Goal: Information Seeking & Learning: Learn about a topic

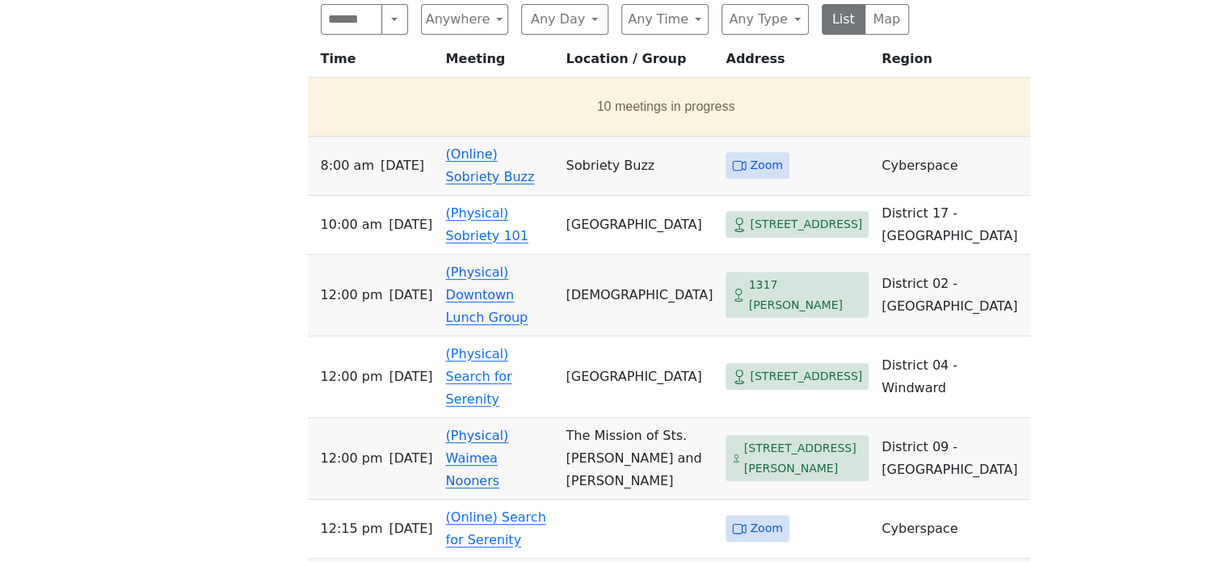
scroll to position [647, 0]
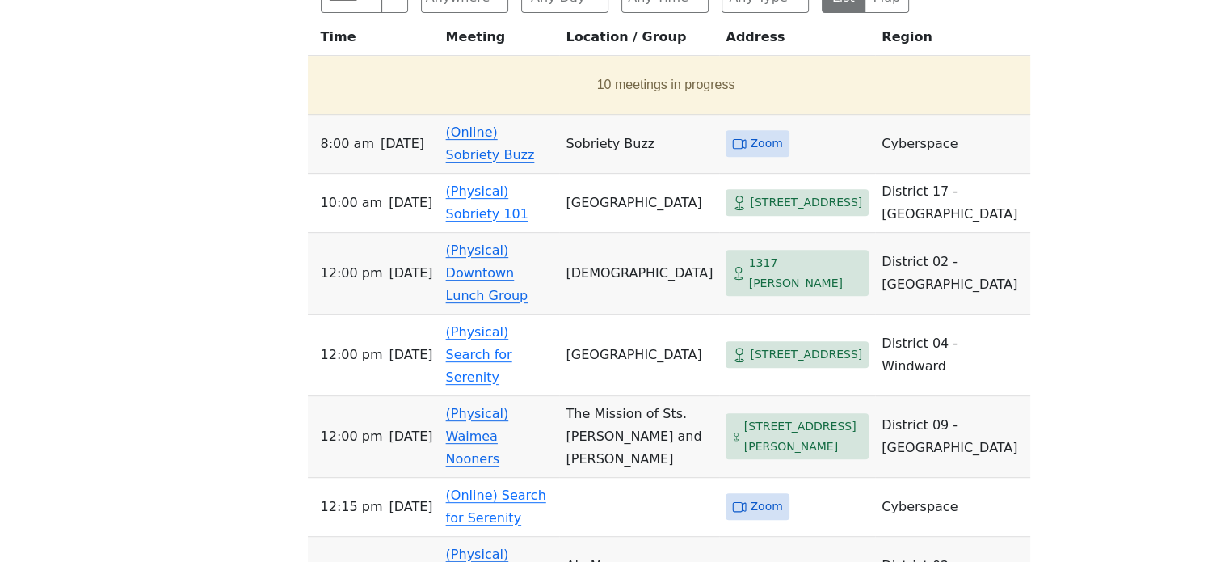
click at [491, 133] on link "(Online) Sobriety Buzz" at bounding box center [490, 143] width 89 height 38
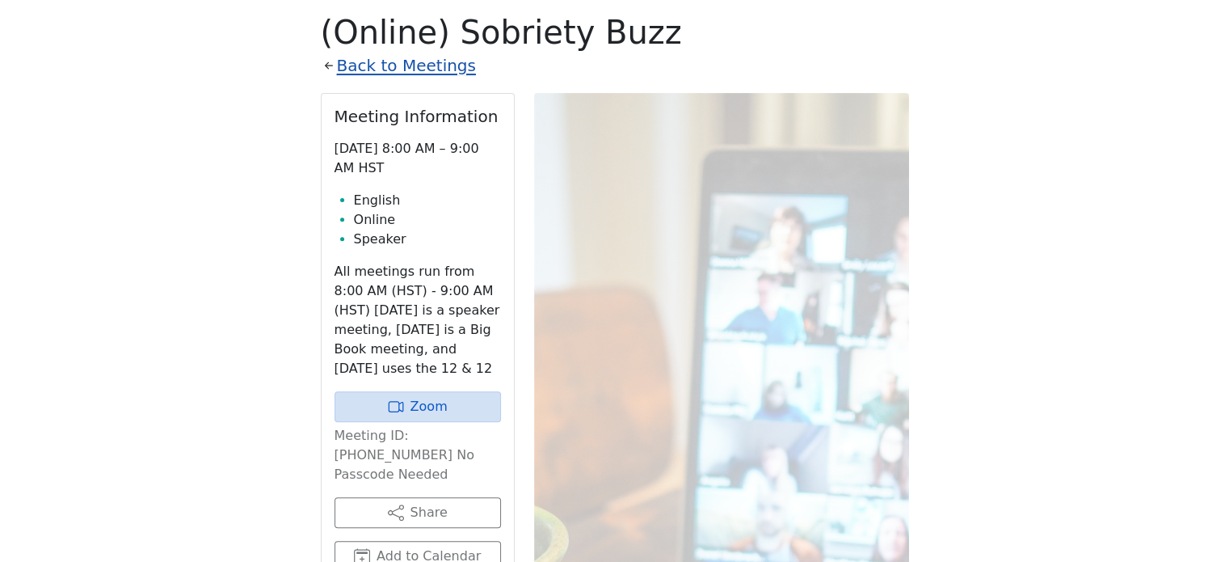
click at [409, 65] on link "Back to Meetings" at bounding box center [406, 66] width 139 height 28
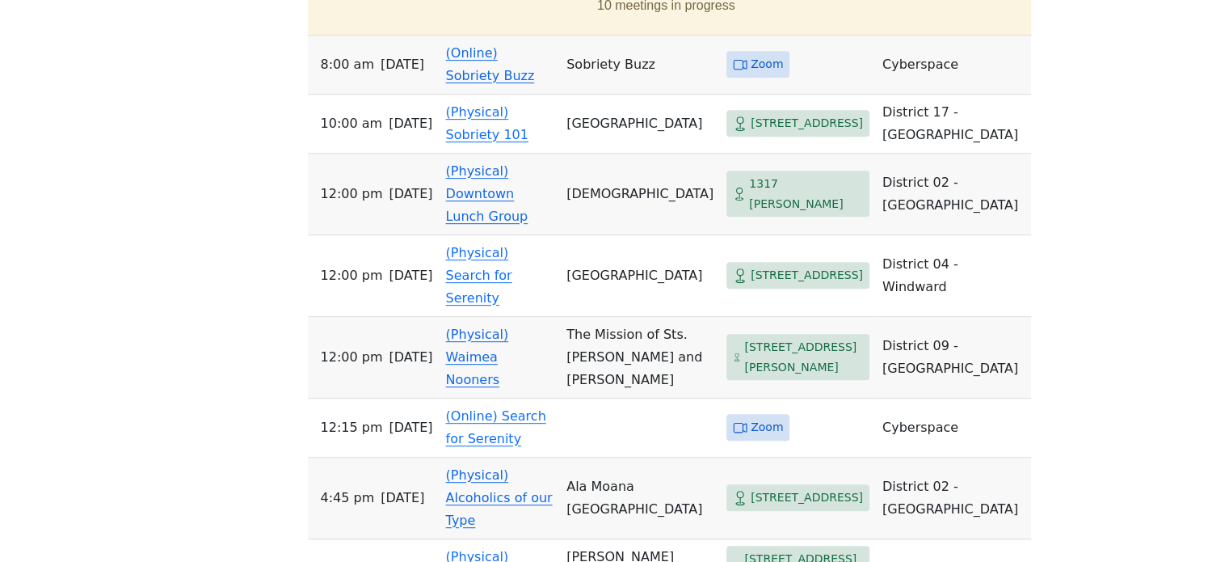
scroll to position [807, 0]
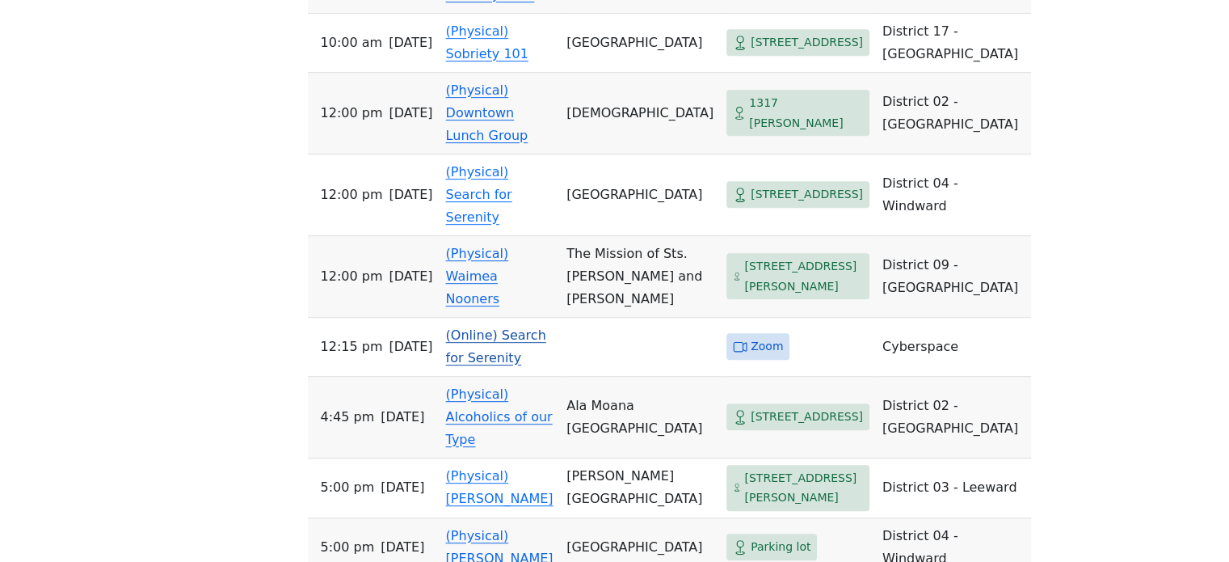
click at [532, 327] on link "(Online) Search for Serenity" at bounding box center [496, 346] width 100 height 38
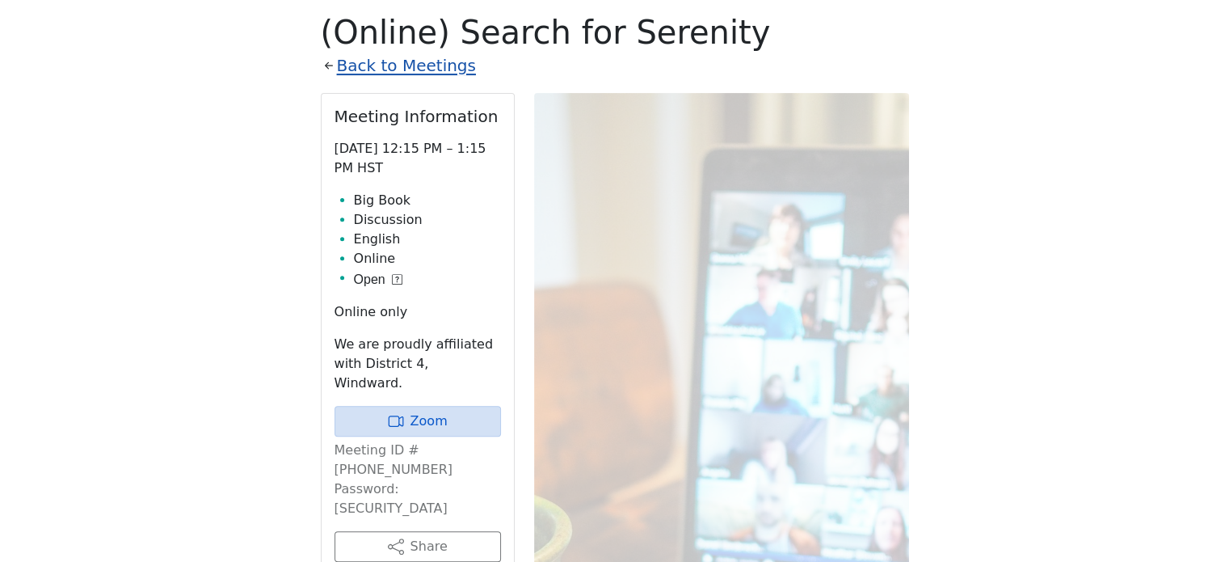
click at [436, 68] on link "Back to Meetings" at bounding box center [406, 66] width 139 height 28
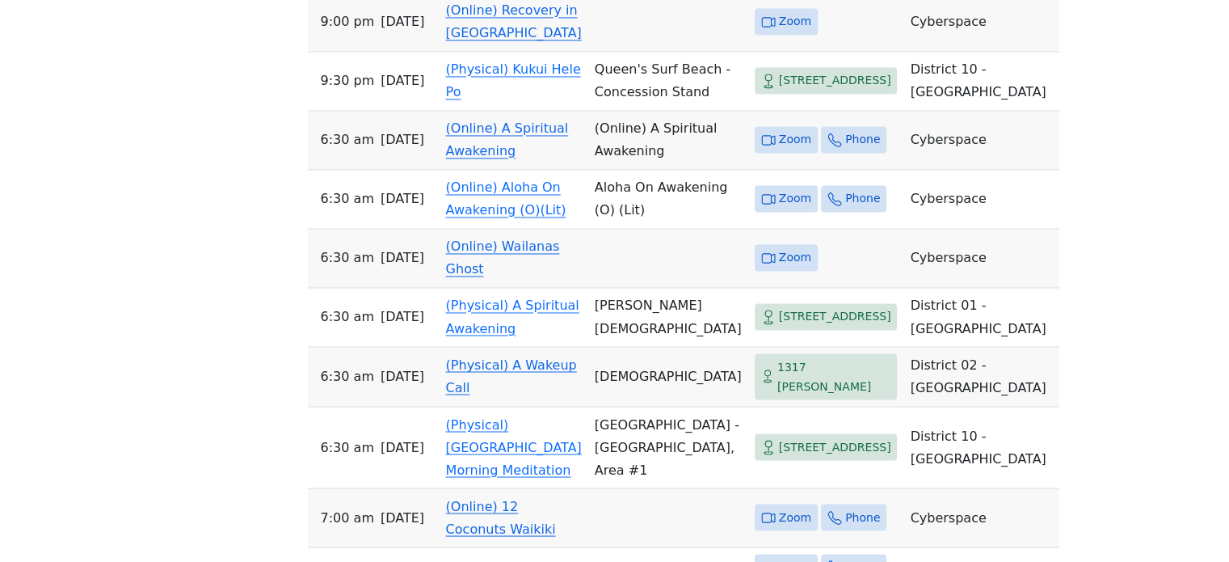
scroll to position [2908, 0]
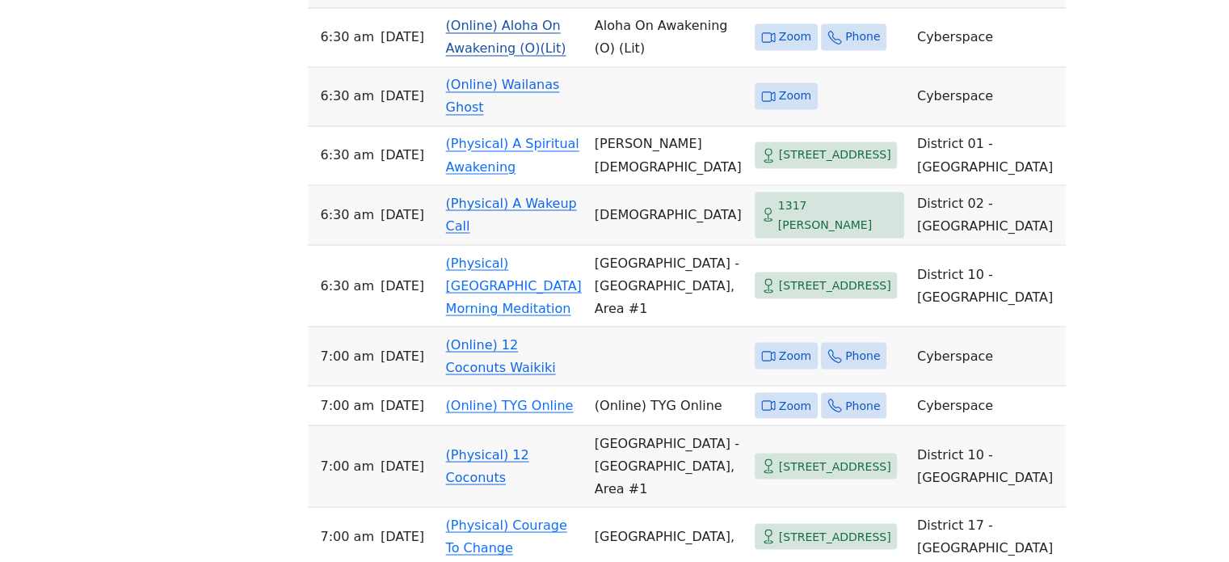
click at [529, 56] on link "(Online) Aloha On Awakening (O)(Lit)" at bounding box center [506, 37] width 120 height 38
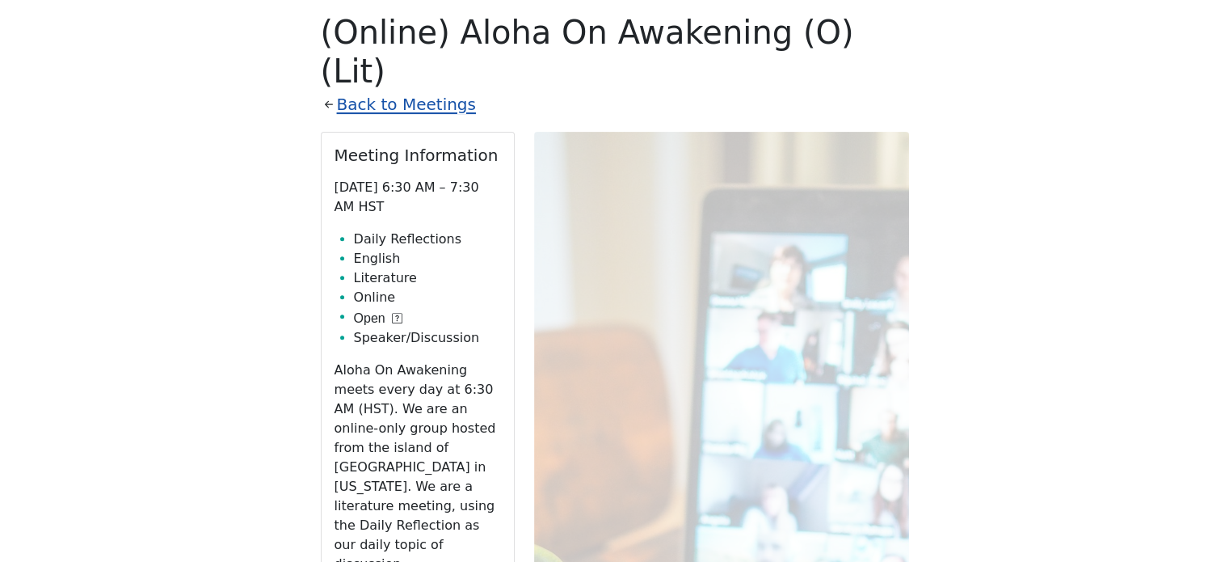
click at [415, 91] on link "Back to Meetings" at bounding box center [406, 105] width 139 height 28
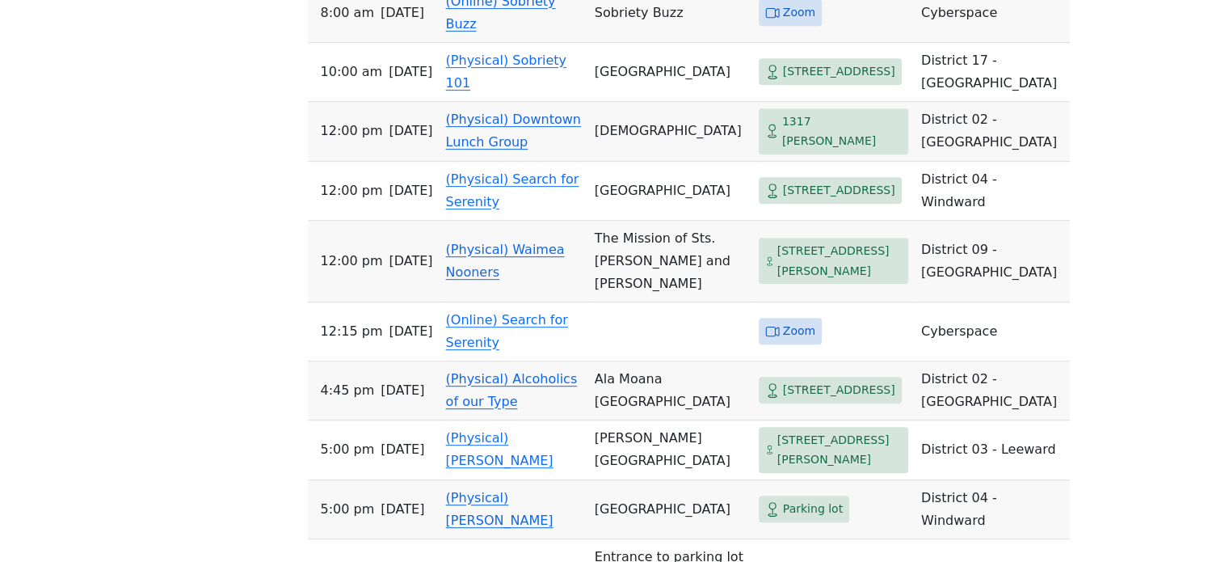
scroll to position [853, 0]
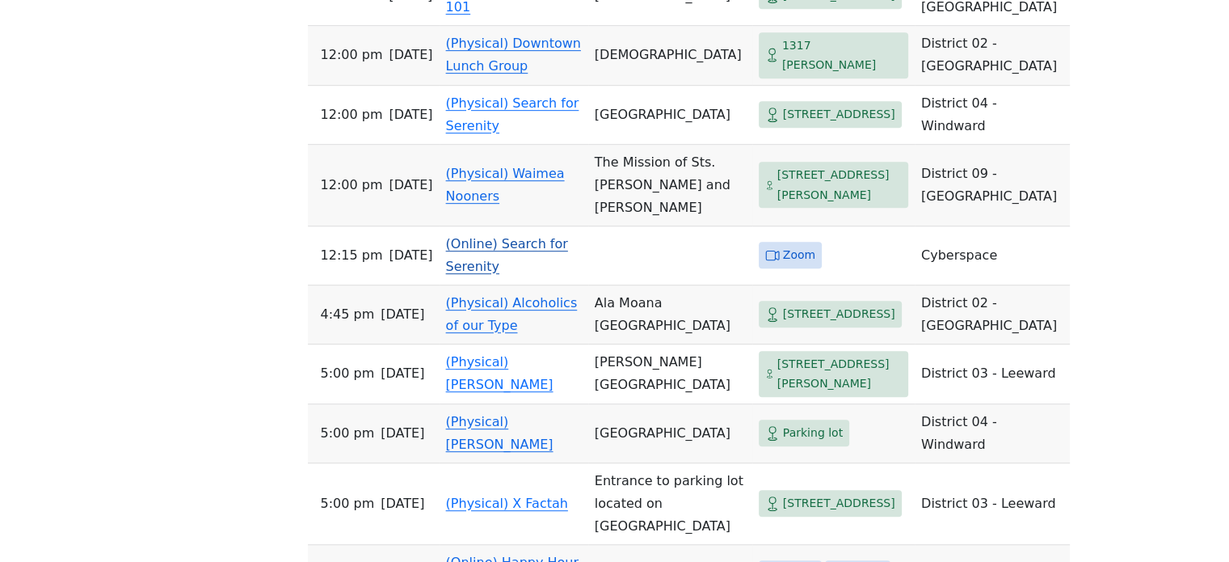
click at [548, 236] on link "(Online) Search for Serenity" at bounding box center [507, 255] width 122 height 38
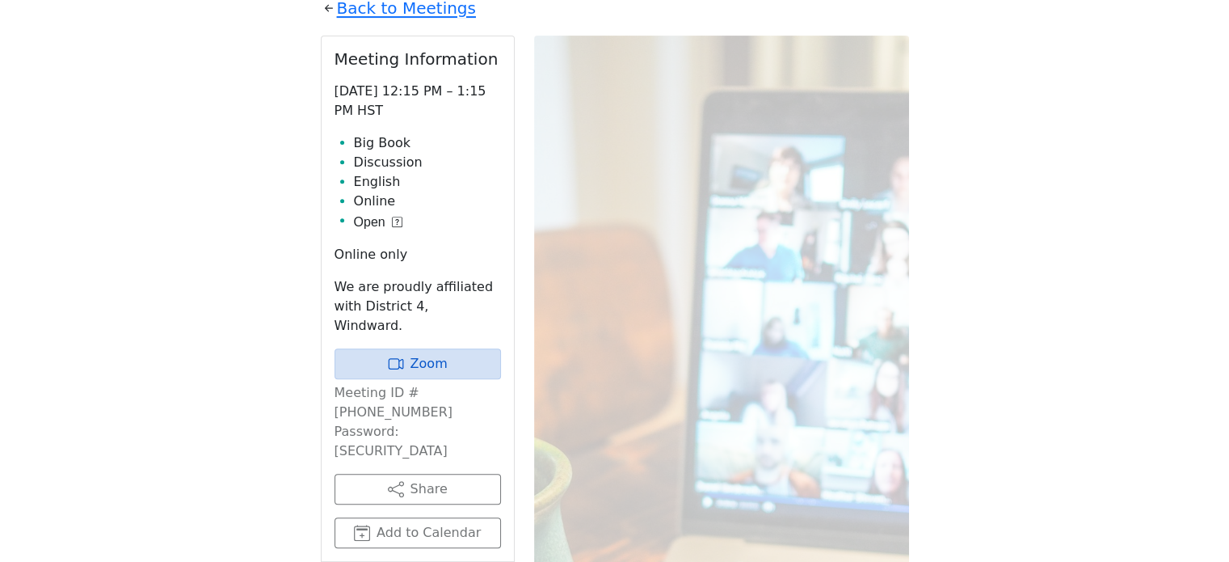
scroll to position [564, 0]
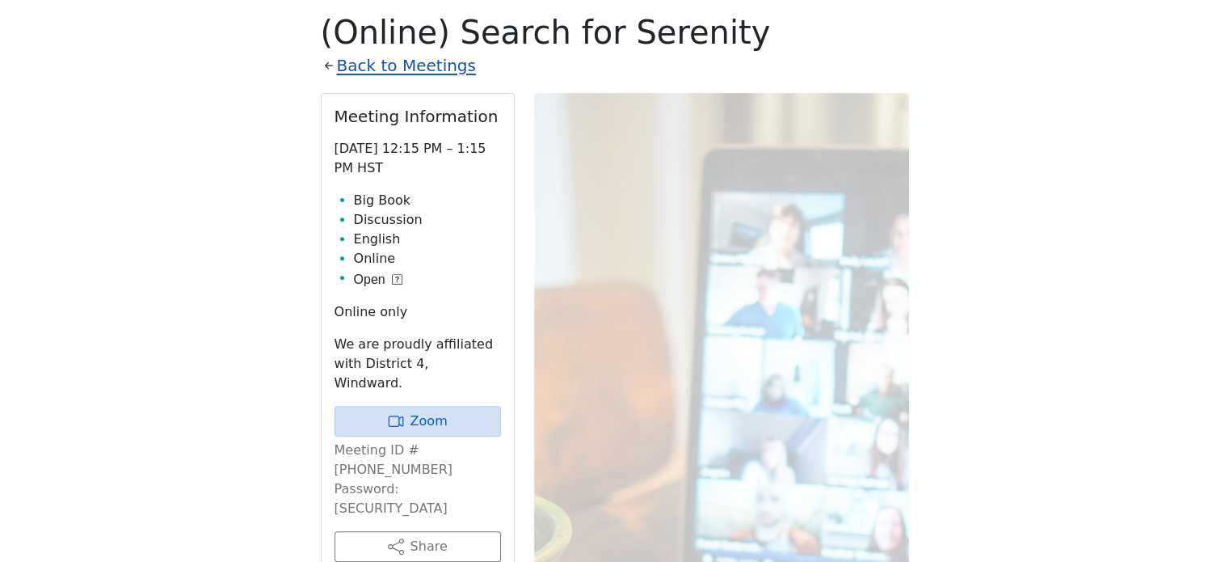
click at [370, 71] on link "Back to Meetings" at bounding box center [406, 66] width 139 height 28
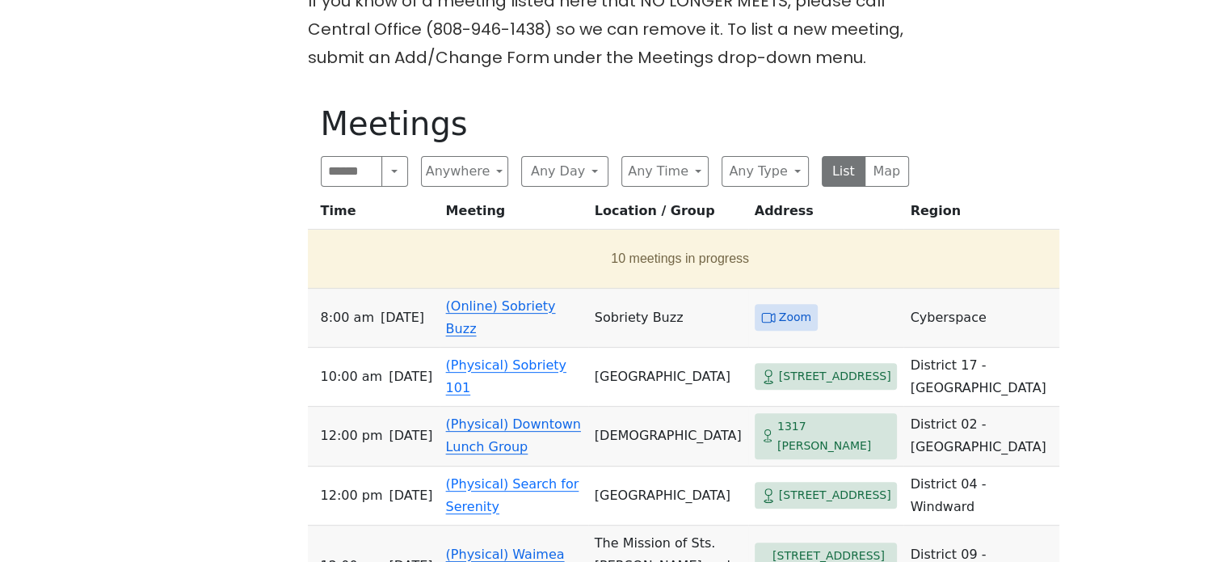
scroll to position [472, 0]
click at [719, 167] on div "Search Near Location Near Me Anywhere Anywhere Cyberspace 67 District 01 - [GEO…" at bounding box center [615, 172] width 588 height 31
click at [744, 175] on button "Any Type" at bounding box center [765, 172] width 87 height 31
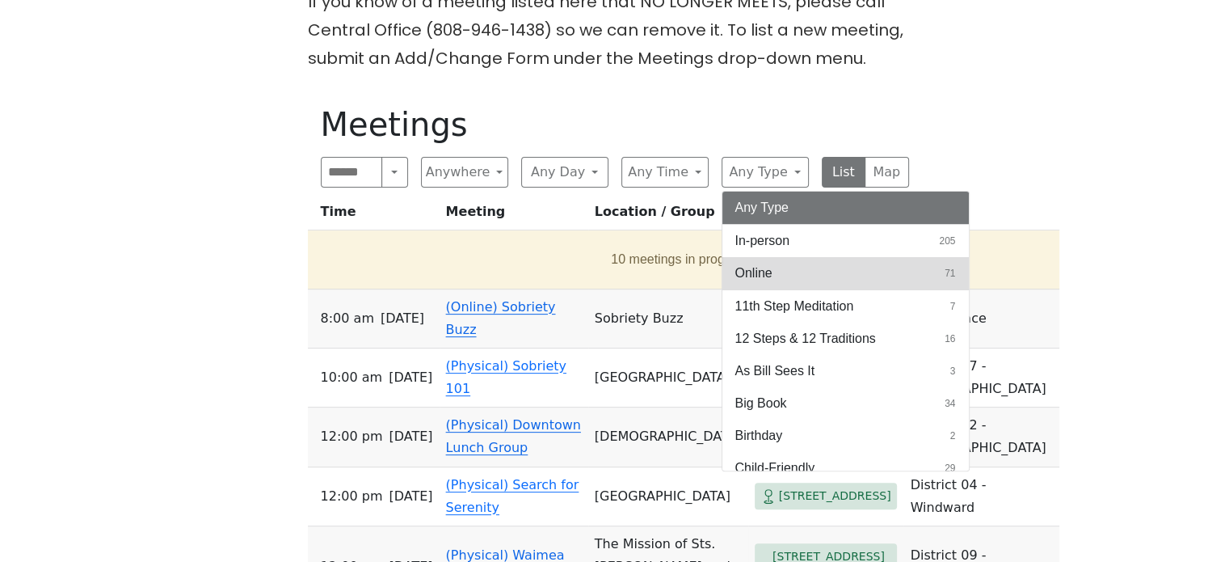
click at [769, 266] on span "Online" at bounding box center [753, 272] width 37 height 19
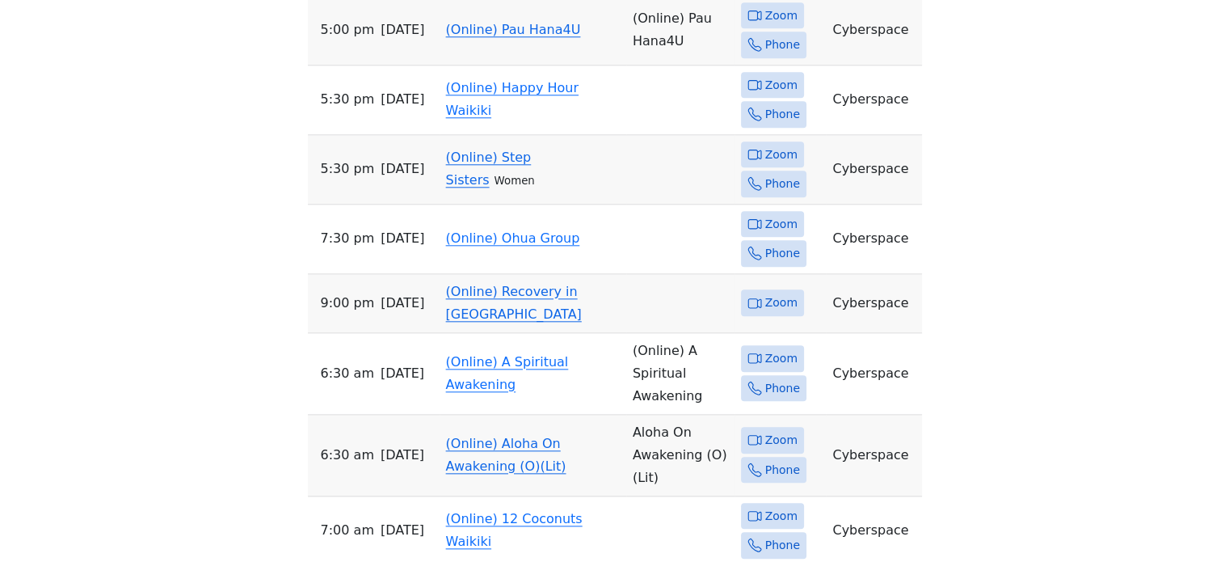
scroll to position [2030, 0]
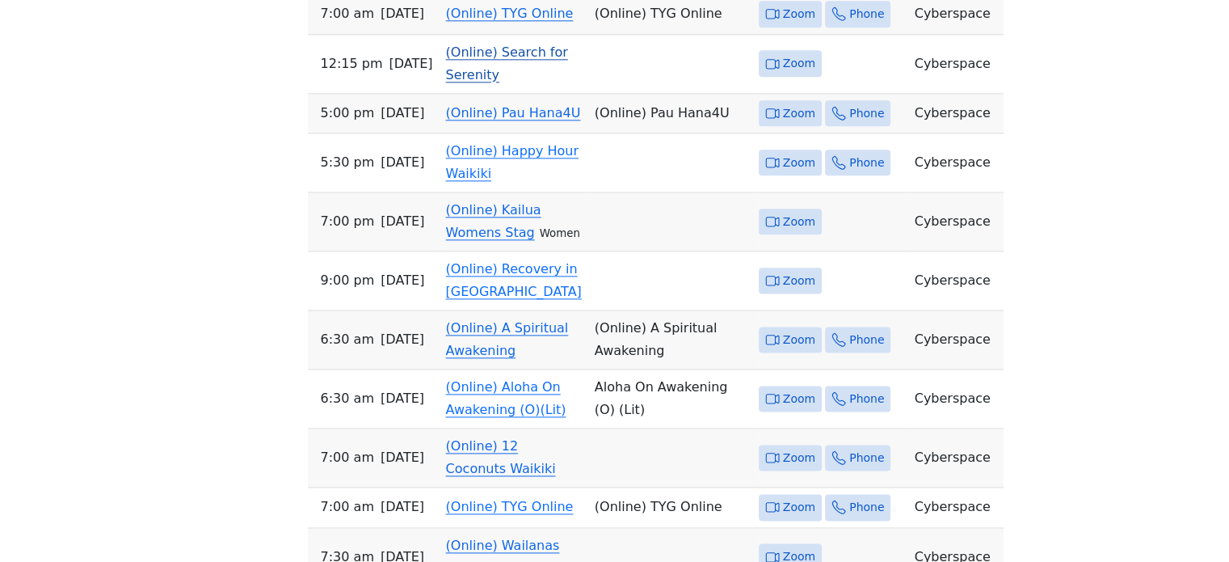
click at [552, 82] on link "(Online) Search for Serenity" at bounding box center [507, 63] width 122 height 38
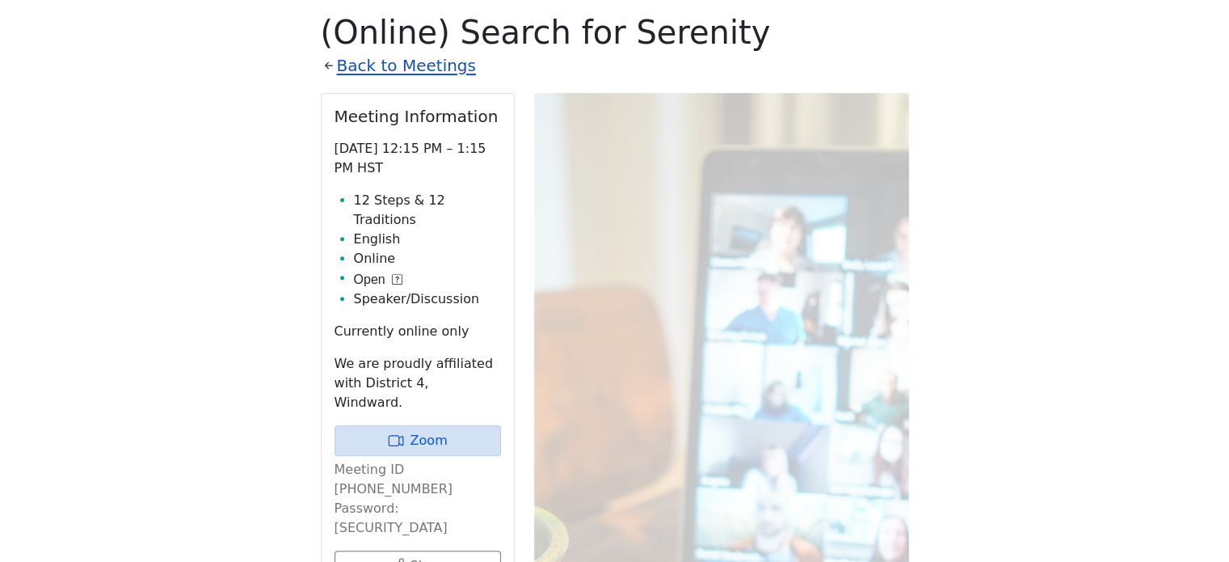
click at [407, 65] on link "Back to Meetings" at bounding box center [406, 66] width 139 height 28
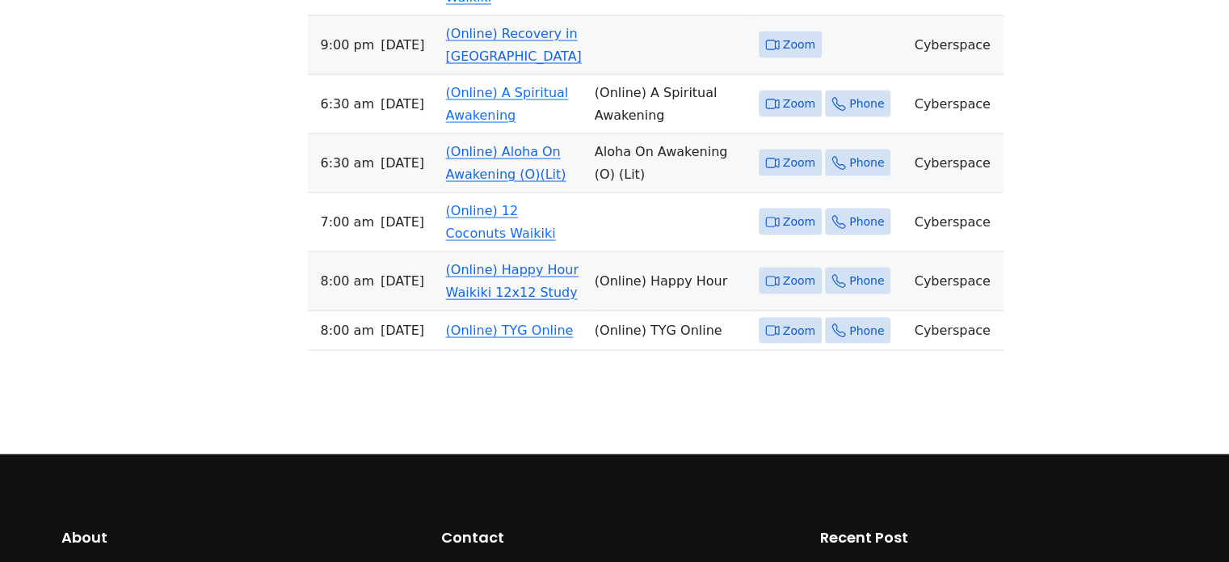
scroll to position [3335, 0]
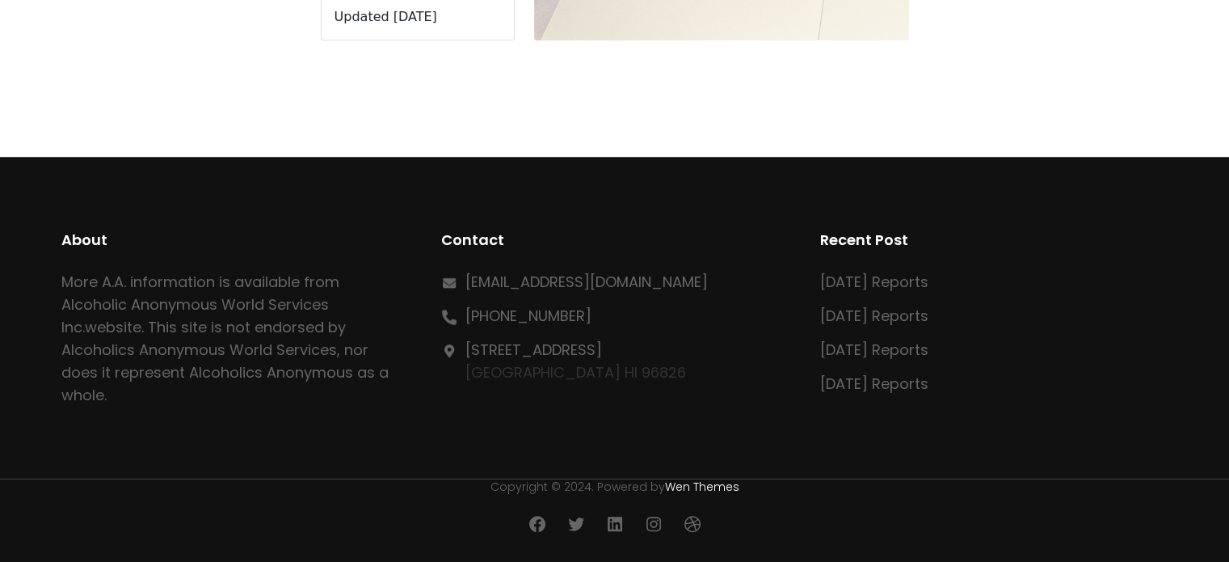
scroll to position [564, 0]
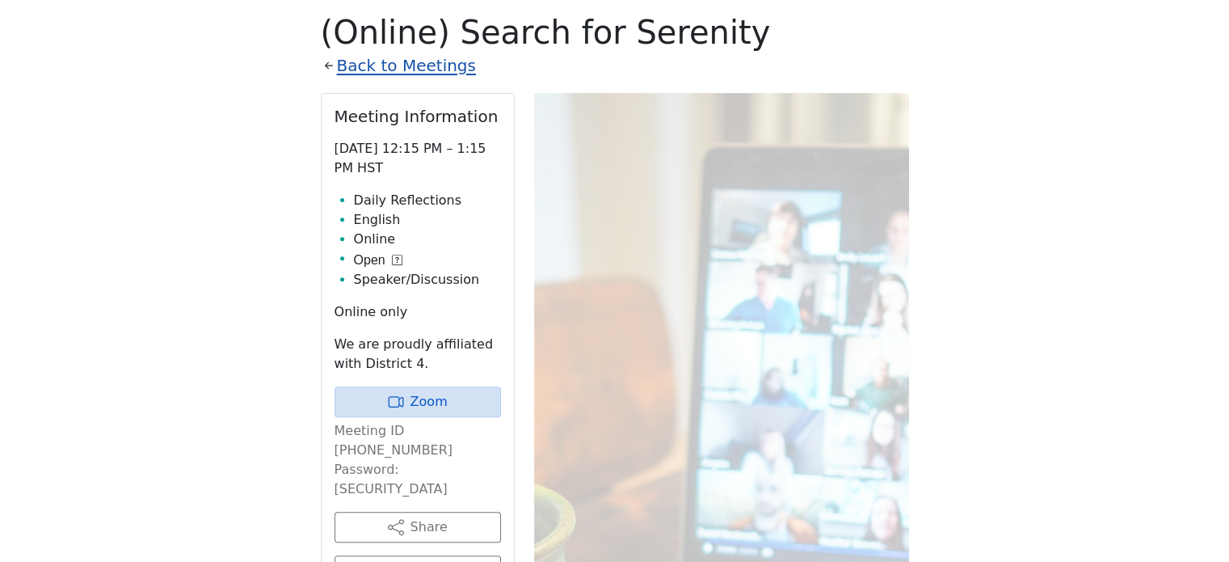
click at [393, 65] on link "Back to Meetings" at bounding box center [406, 66] width 139 height 28
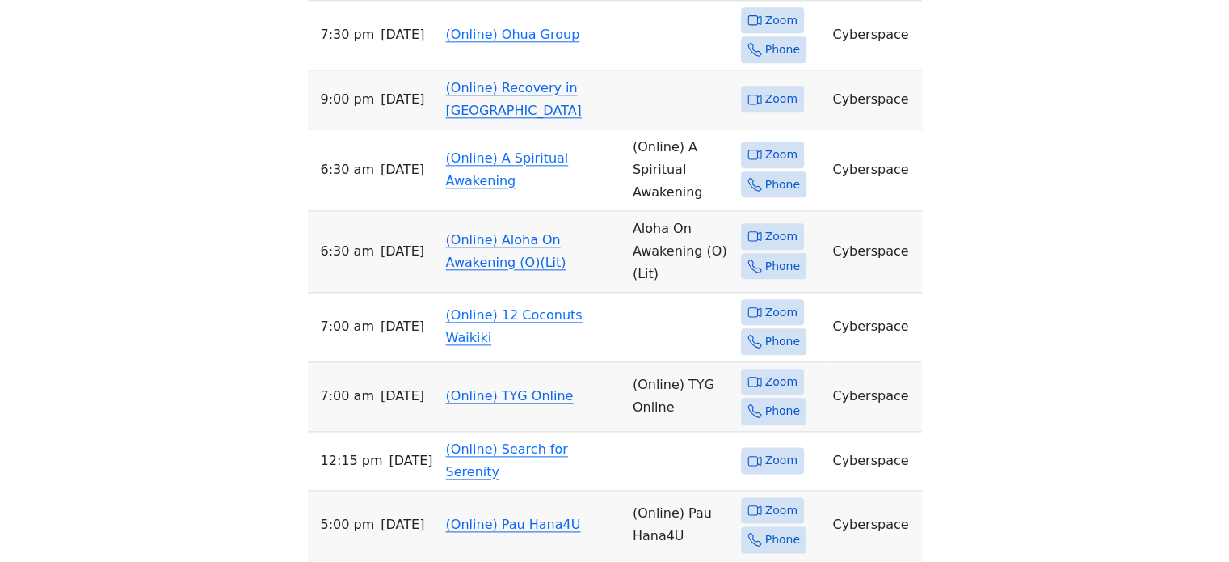
scroll to position [1938, 0]
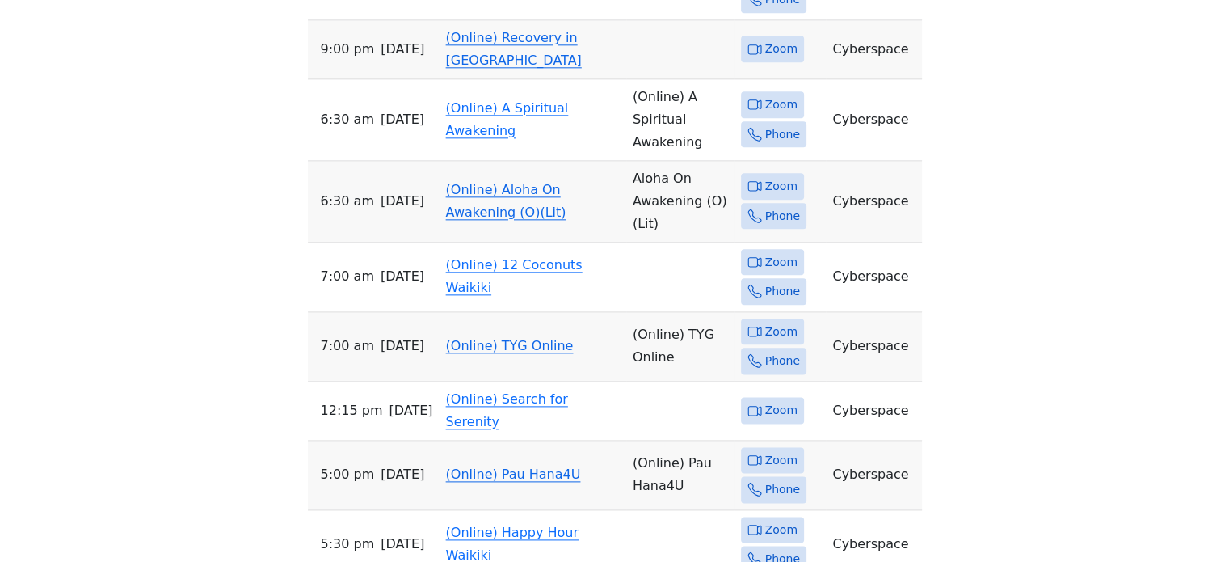
click at [548, 338] on link "(Online) TYG Online" at bounding box center [510, 345] width 128 height 15
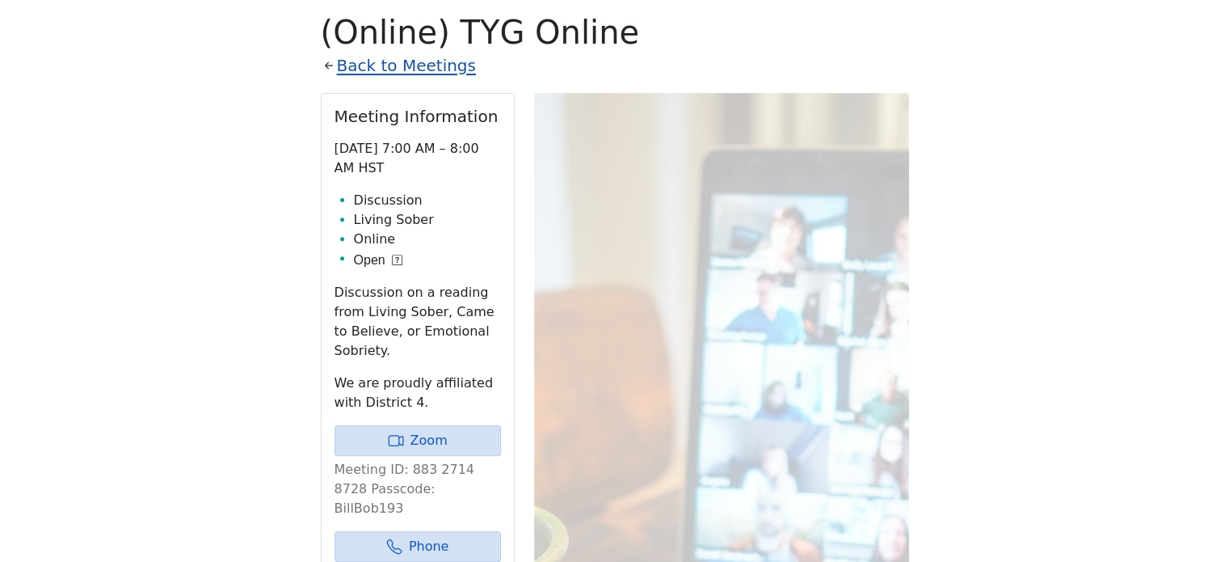
click at [423, 71] on link "Back to Meetings" at bounding box center [406, 66] width 139 height 28
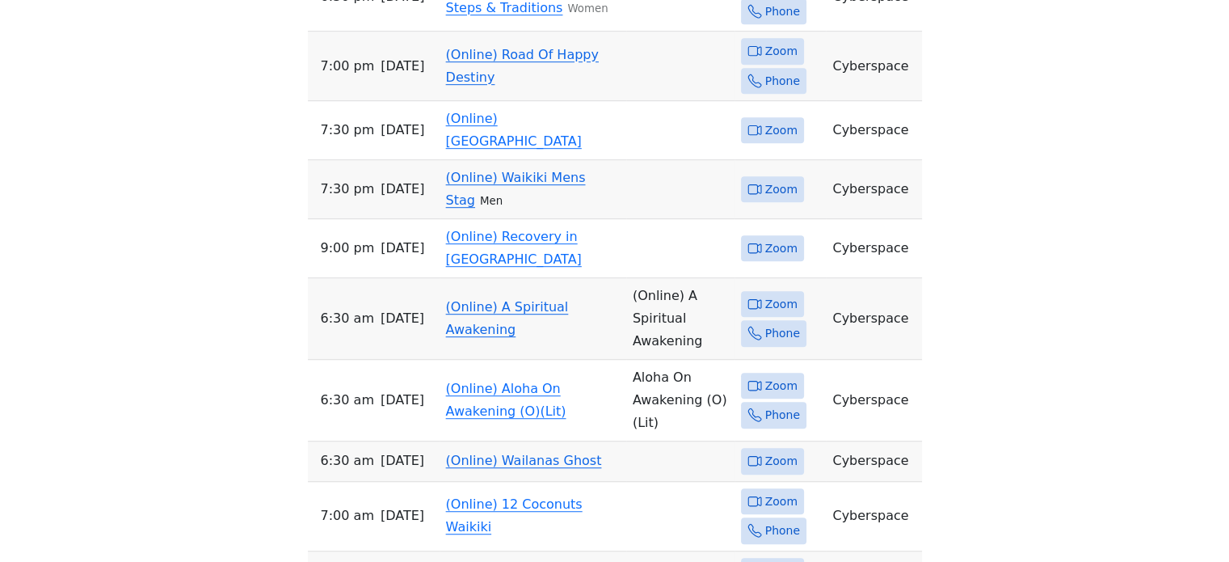
scroll to position [1211, 0]
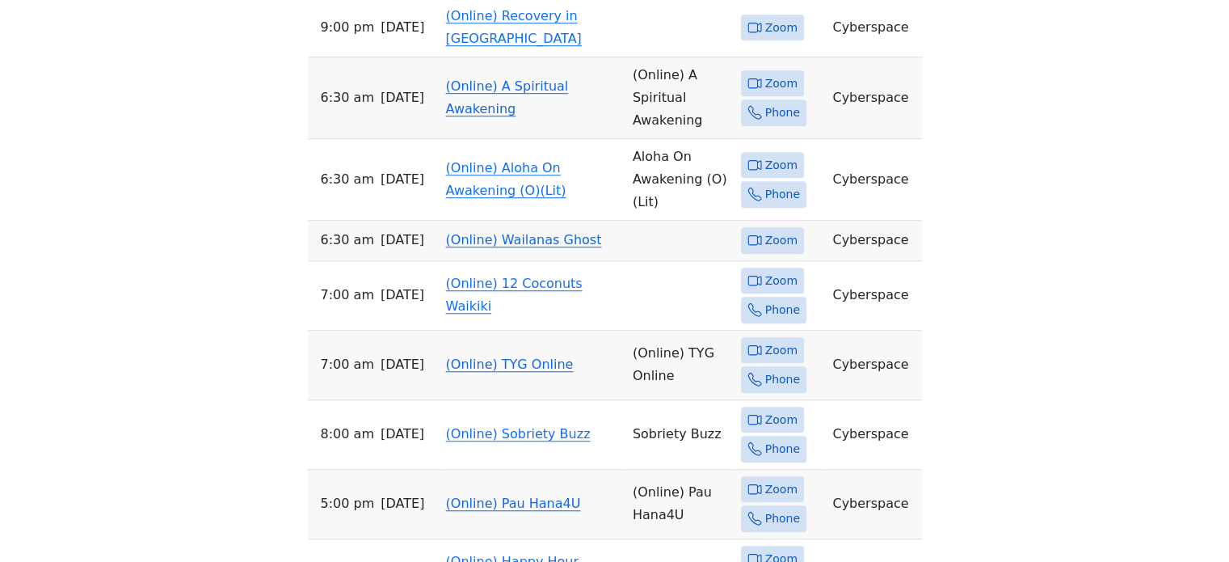
click at [541, 356] on link "(Online) TYG Online" at bounding box center [510, 363] width 128 height 15
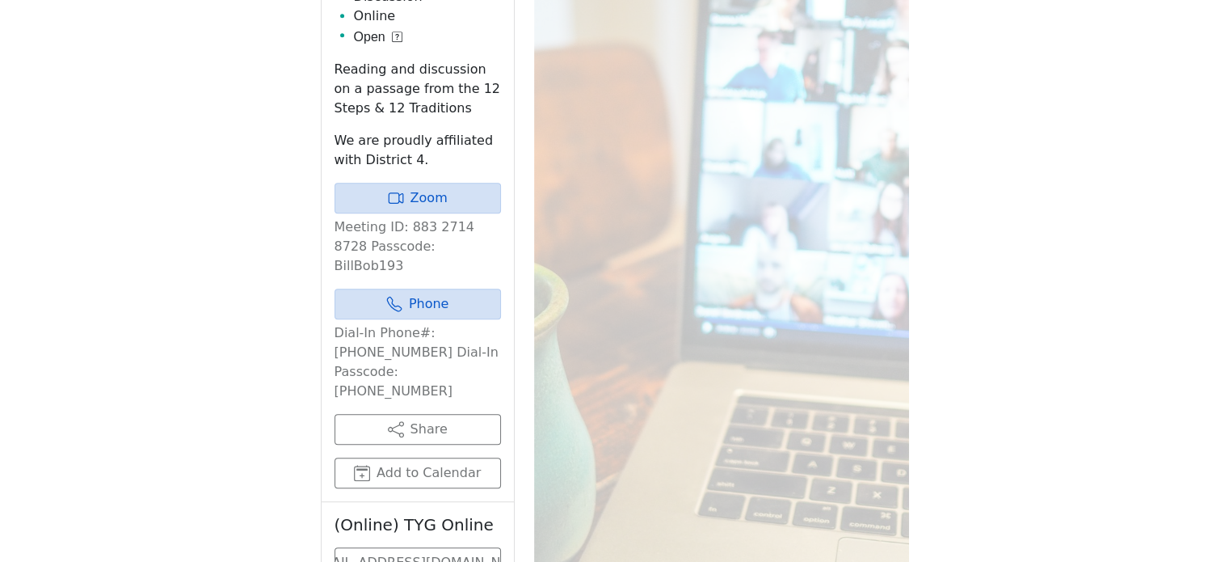
scroll to position [402, 0]
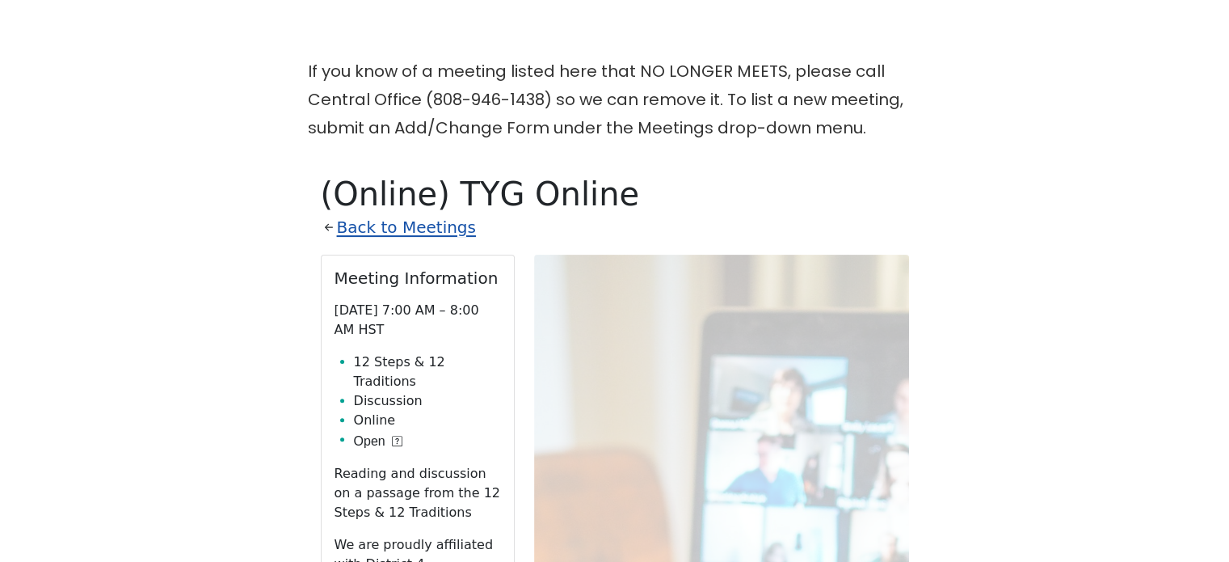
click at [406, 230] on link "Back to Meetings" at bounding box center [406, 227] width 139 height 28
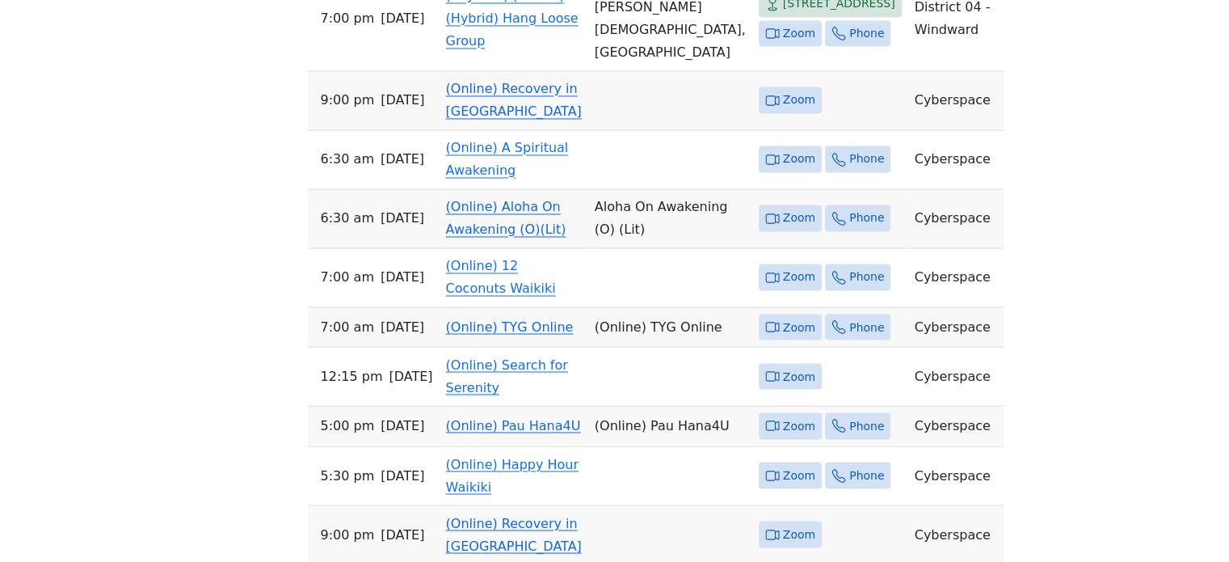
scroll to position [2769, 0]
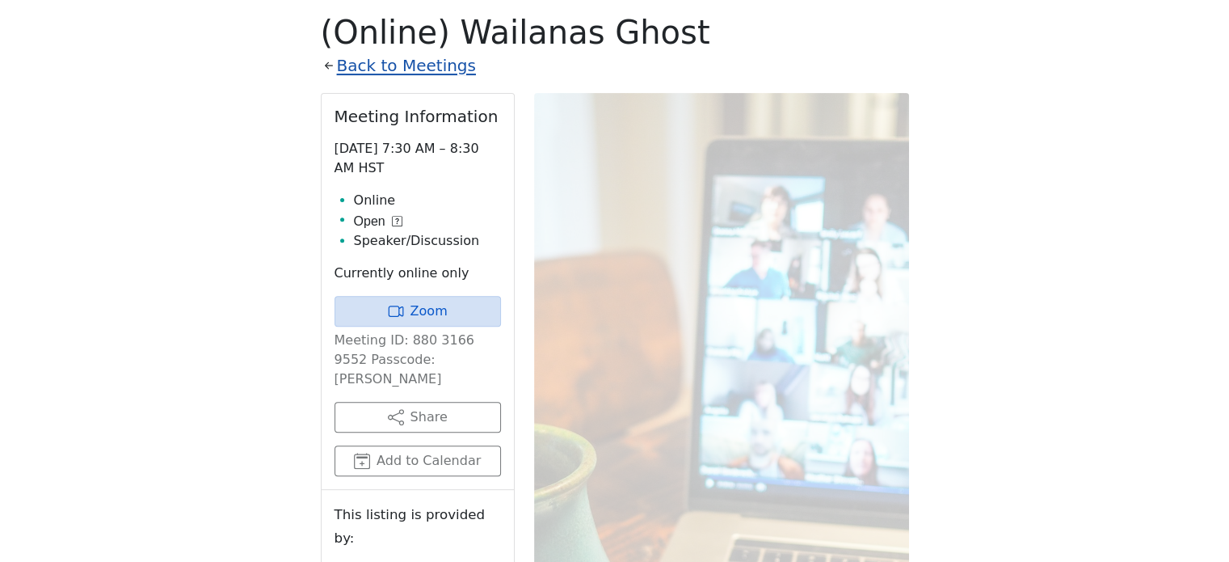
click at [431, 69] on link "Back to Meetings" at bounding box center [406, 66] width 139 height 28
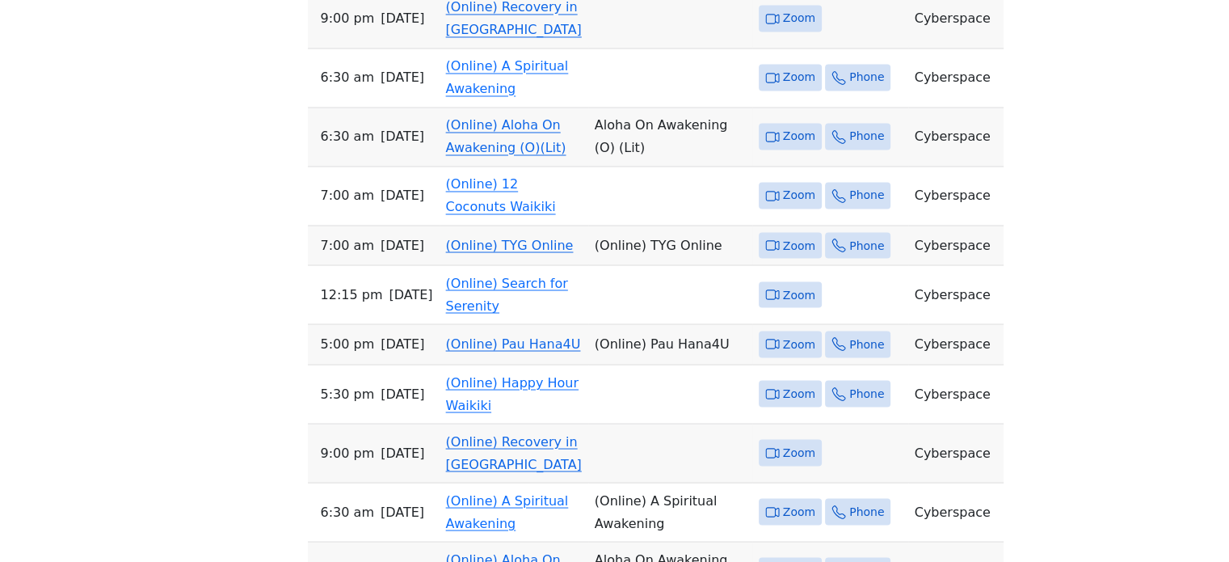
scroll to position [2930, 0]
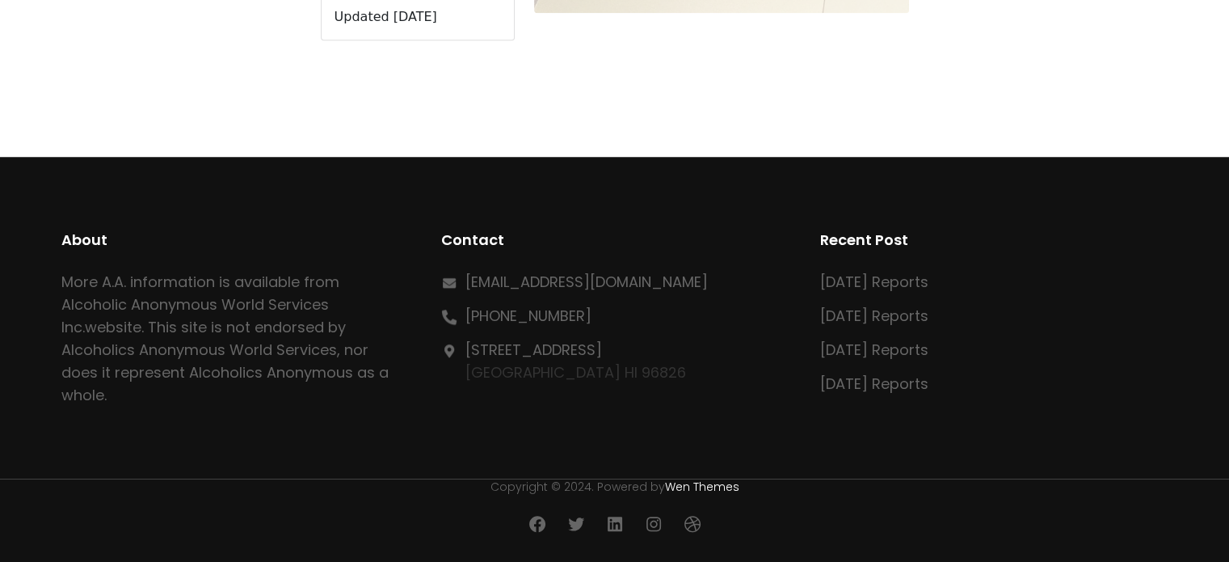
scroll to position [564, 0]
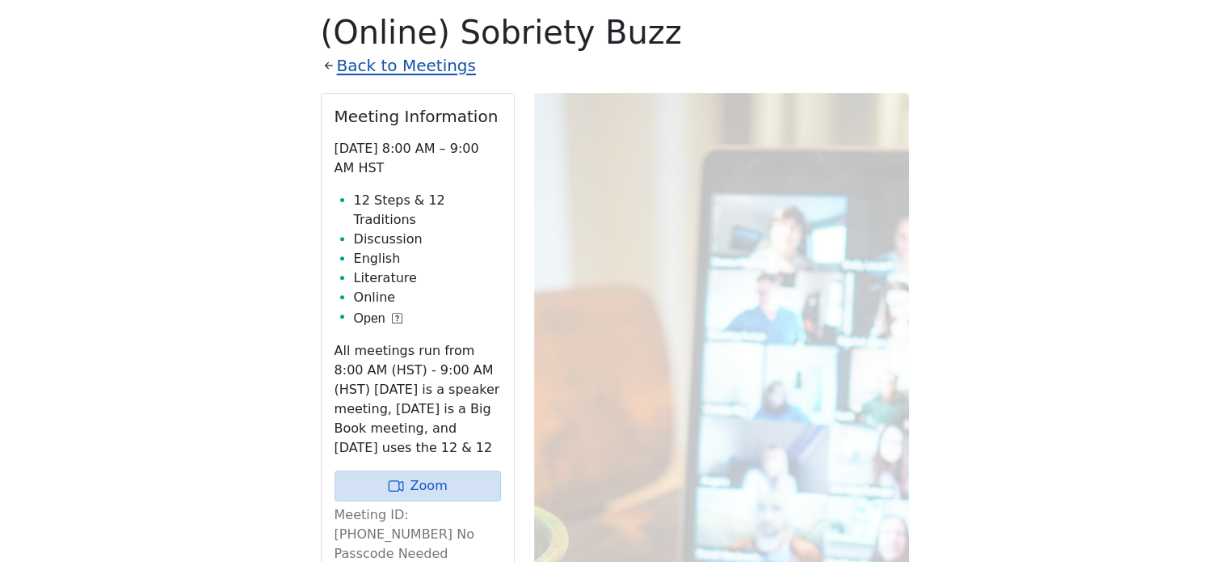
click at [370, 60] on link "Back to Meetings" at bounding box center [406, 66] width 139 height 28
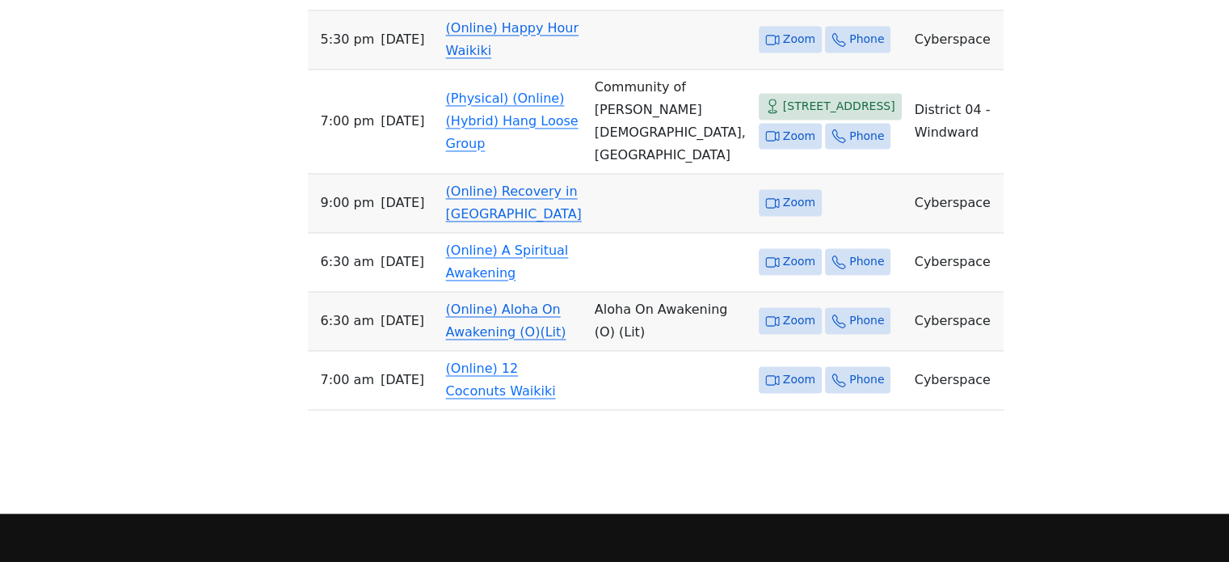
scroll to position [2688, 0]
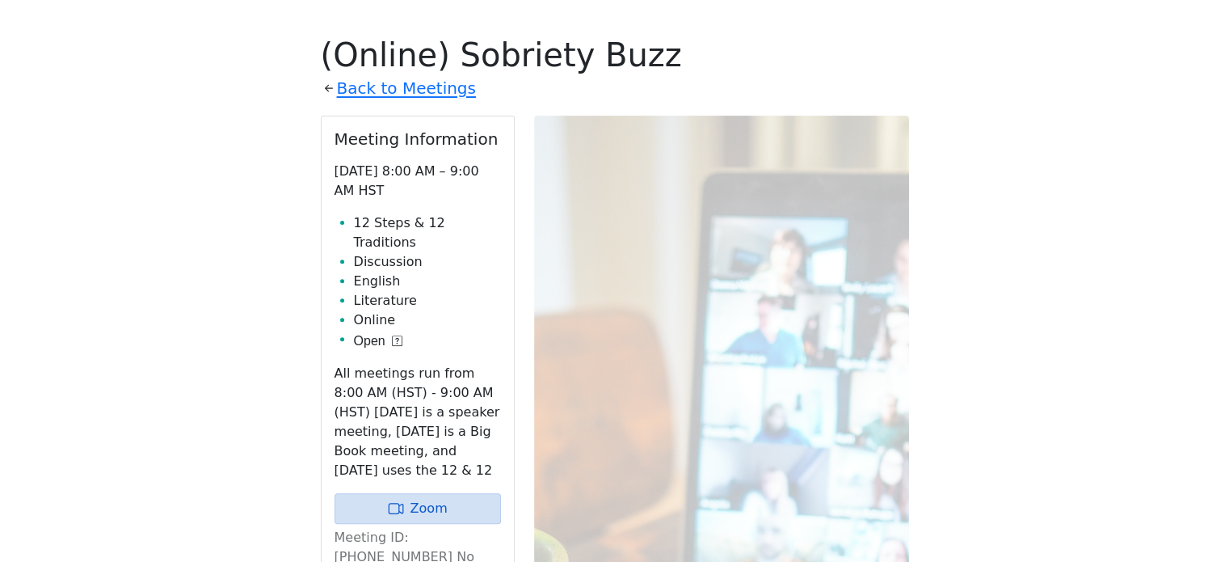
scroll to position [483, 0]
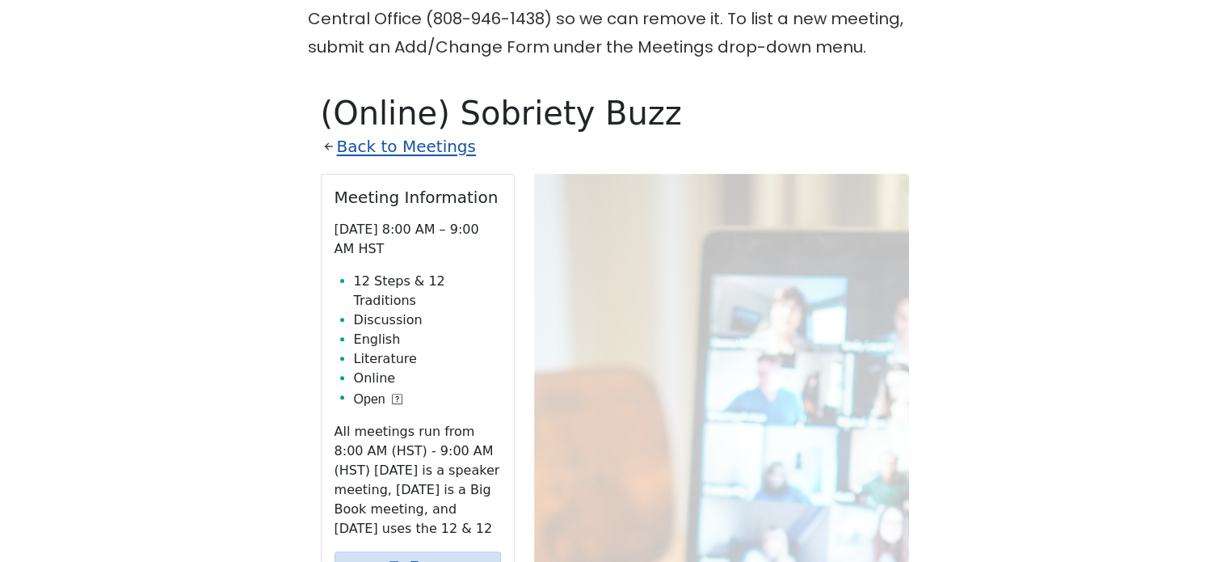
click at [421, 147] on link "Back to Meetings" at bounding box center [406, 147] width 139 height 28
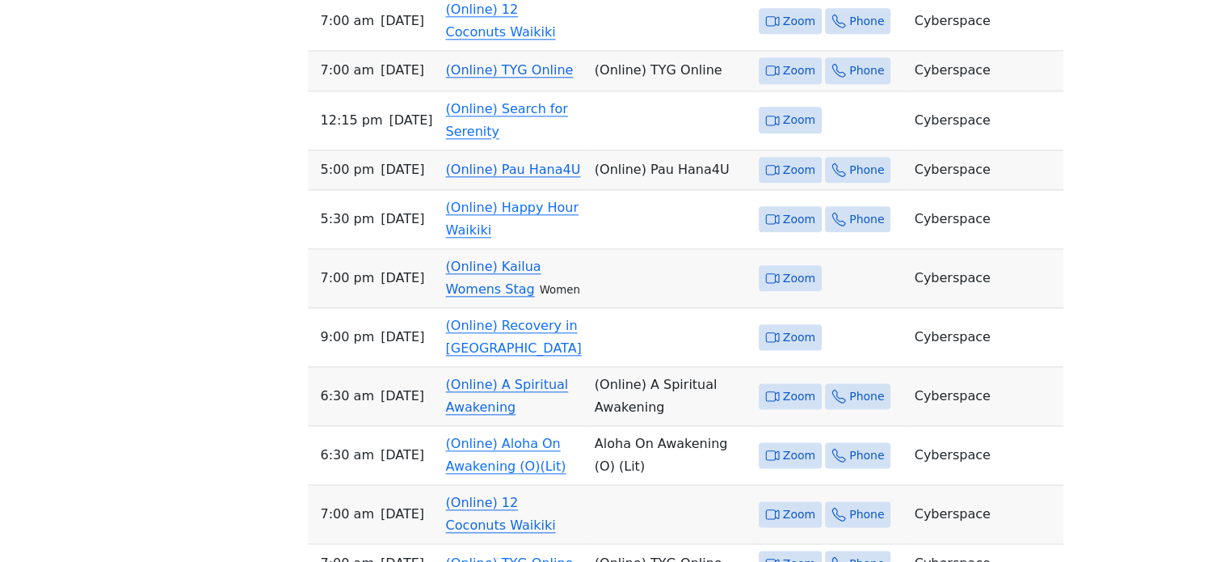
scroll to position [1961, 0]
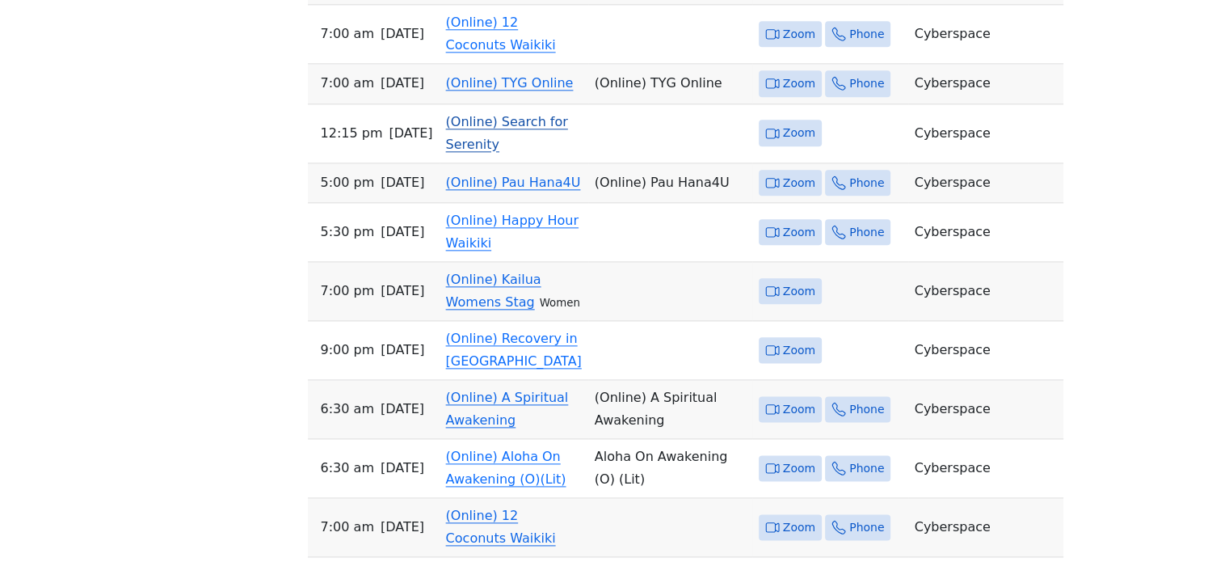
click at [480, 152] on link "(Online) Search for Serenity" at bounding box center [507, 133] width 122 height 38
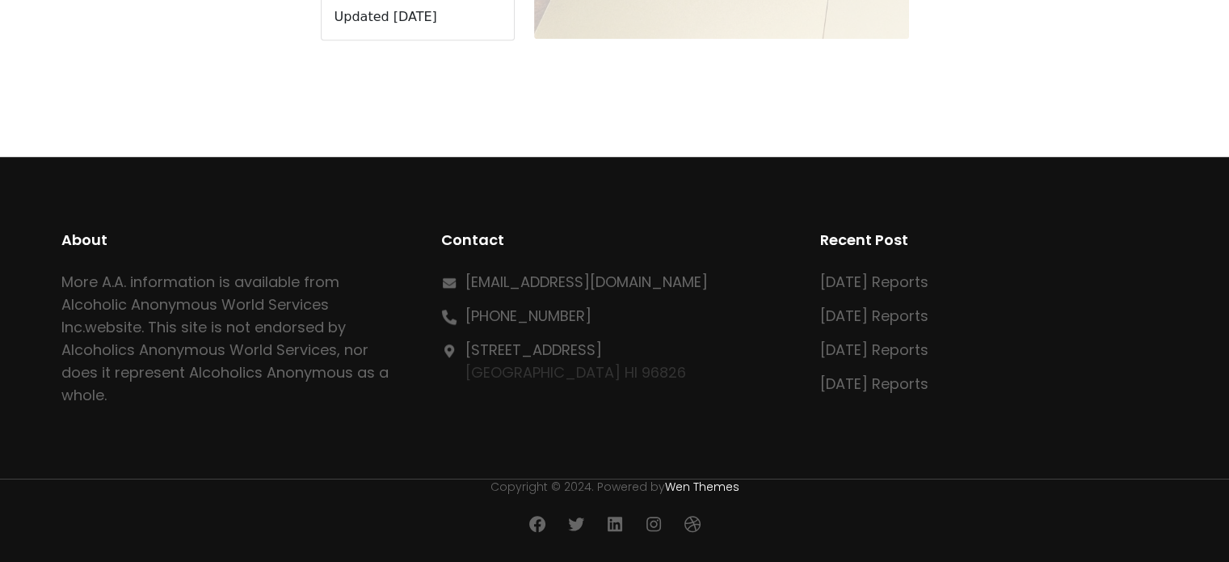
scroll to position [564, 0]
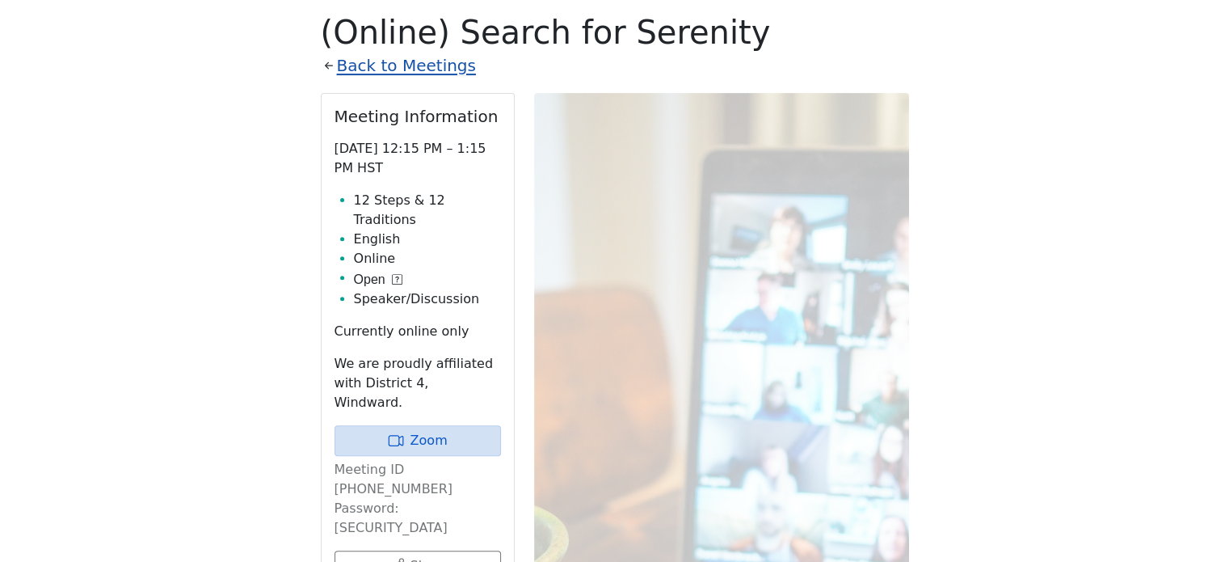
click at [410, 70] on link "Back to Meetings" at bounding box center [406, 66] width 139 height 28
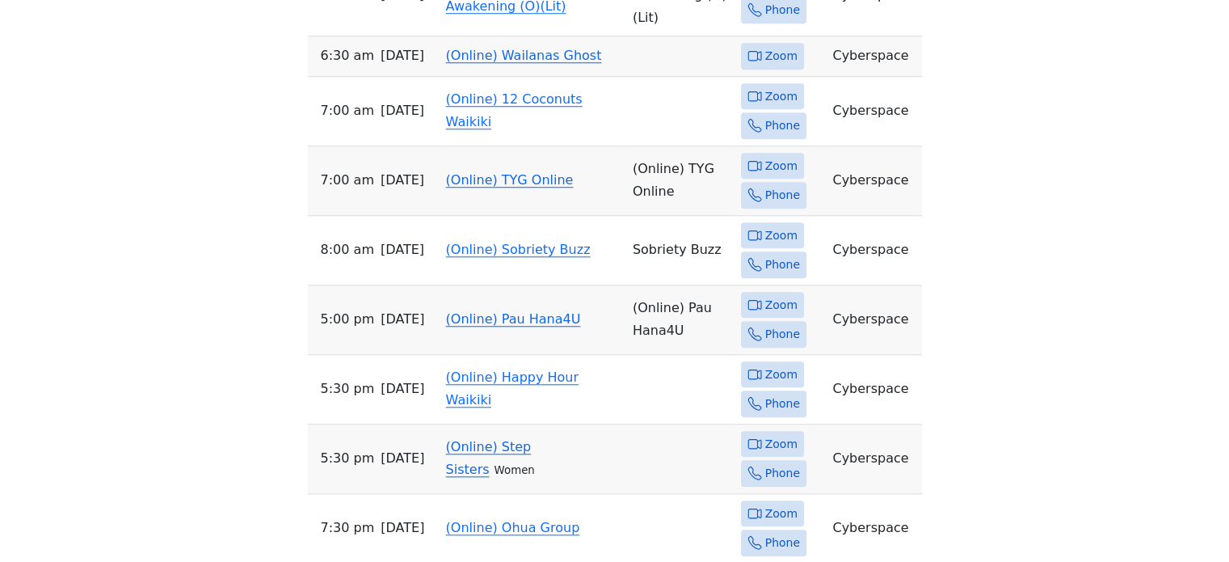
scroll to position [1372, 0]
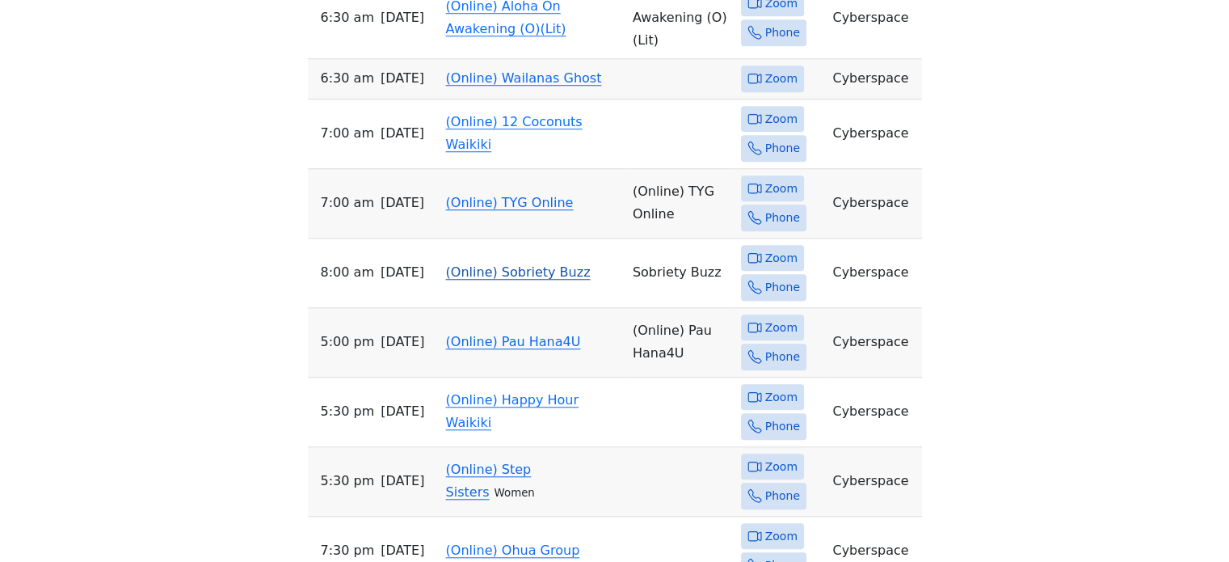
click at [552, 264] on link "(Online) Sobriety Buzz" at bounding box center [518, 271] width 145 height 15
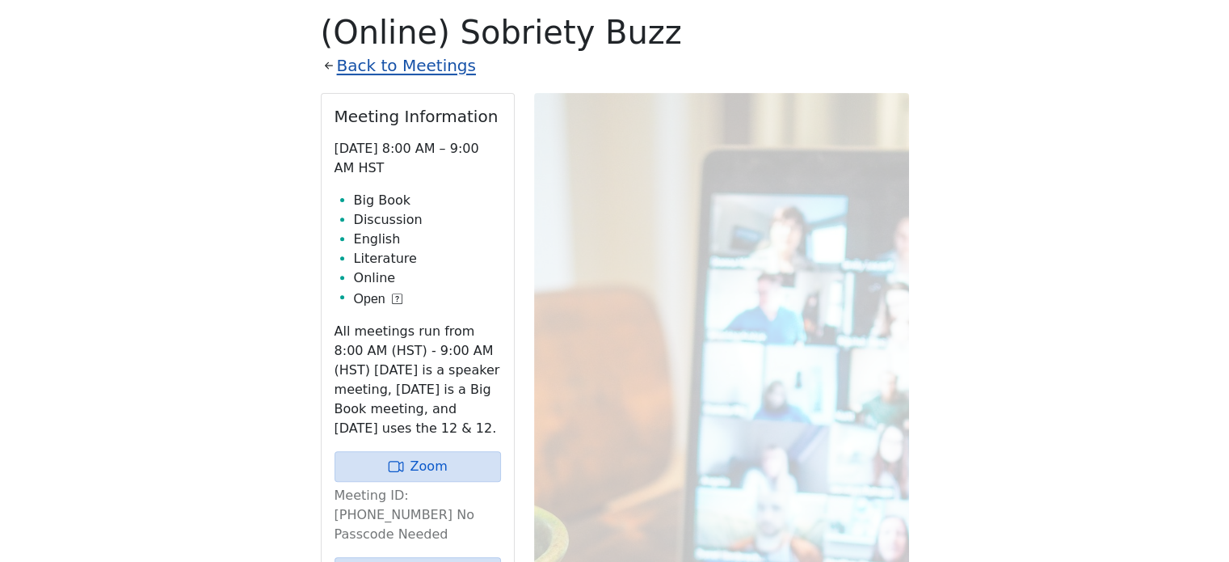
click at [437, 62] on link "Back to Meetings" at bounding box center [406, 66] width 139 height 28
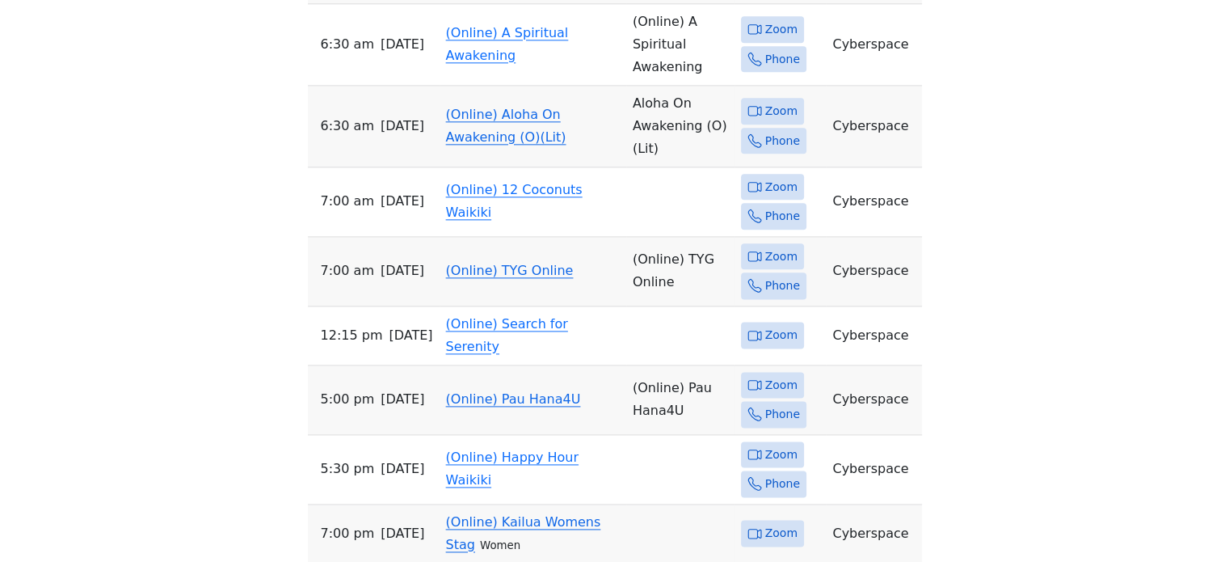
scroll to position [2041, 0]
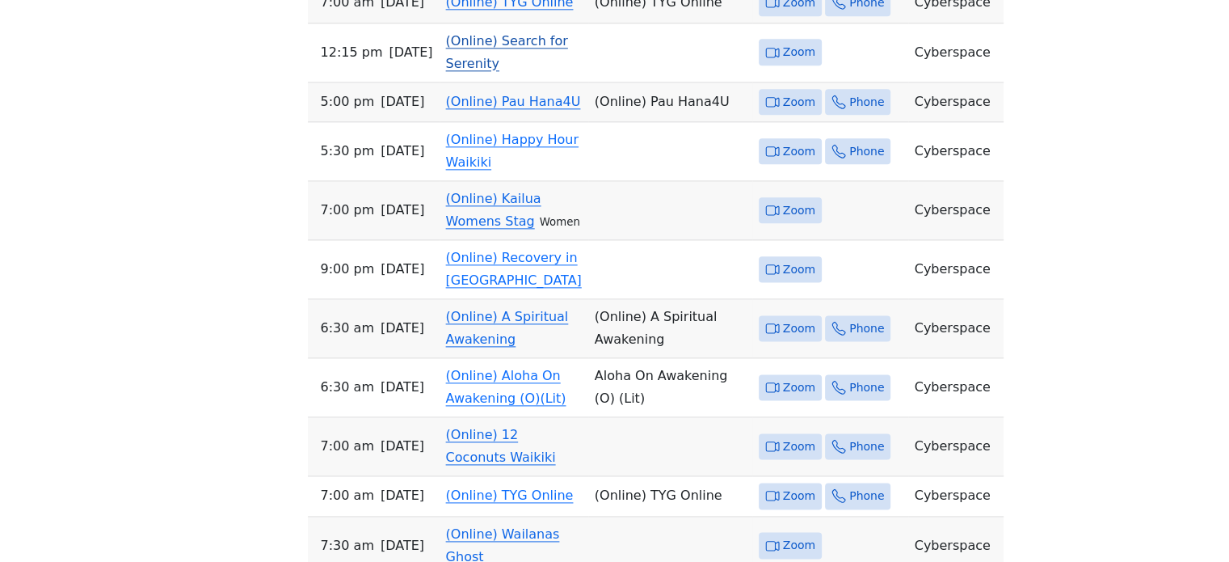
click at [541, 71] on link "(Online) Search for Serenity" at bounding box center [507, 52] width 122 height 38
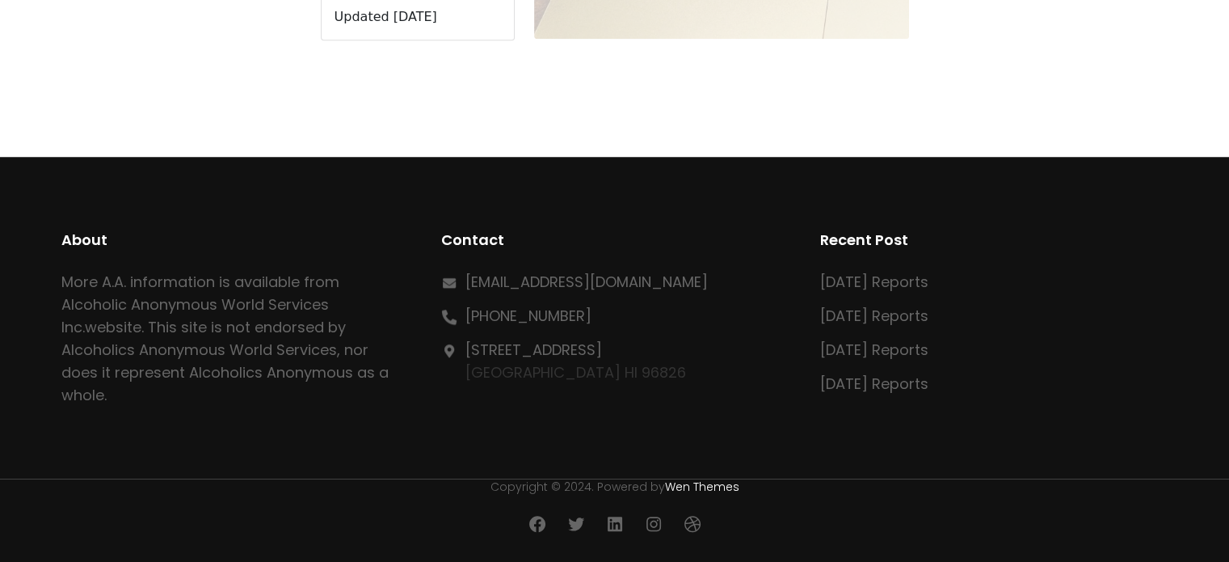
scroll to position [564, 0]
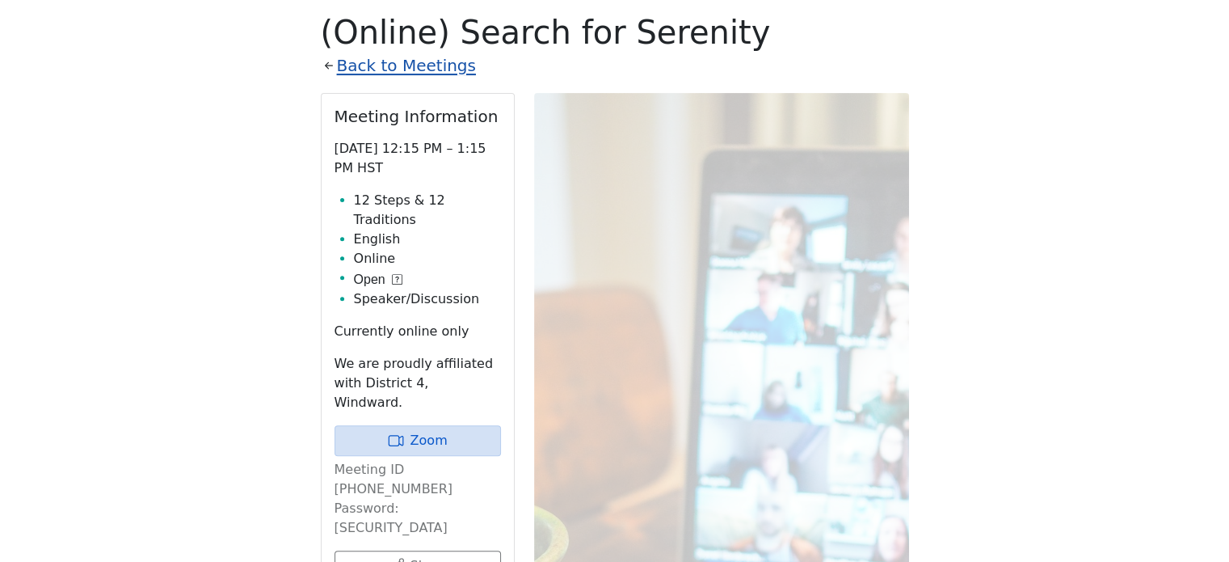
click at [419, 70] on link "Back to Meetings" at bounding box center [406, 66] width 139 height 28
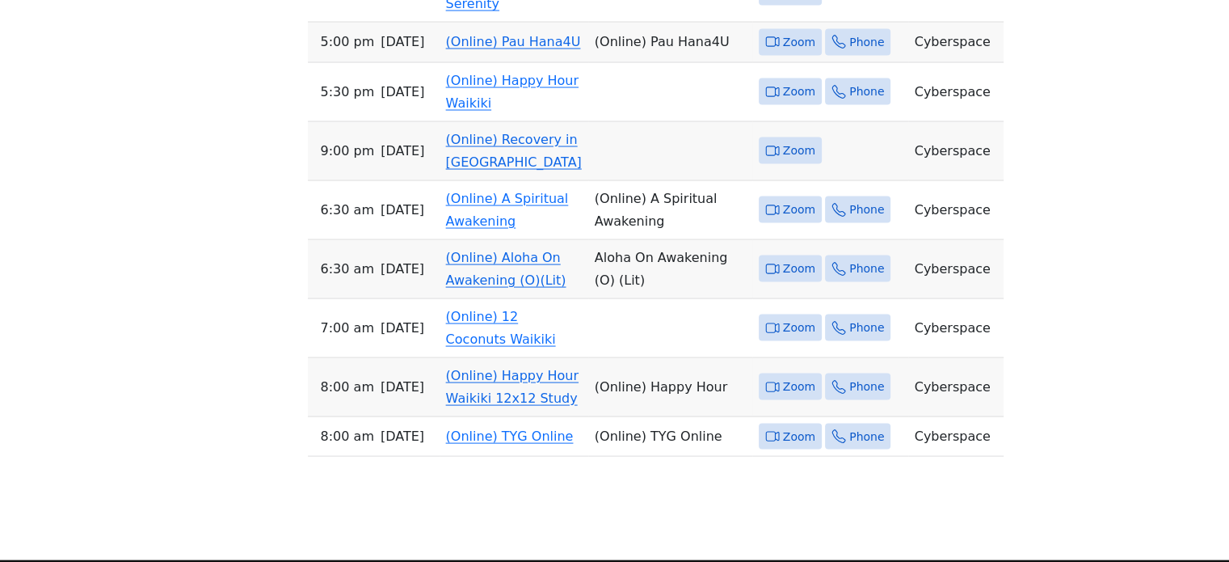
scroll to position [3173, 0]
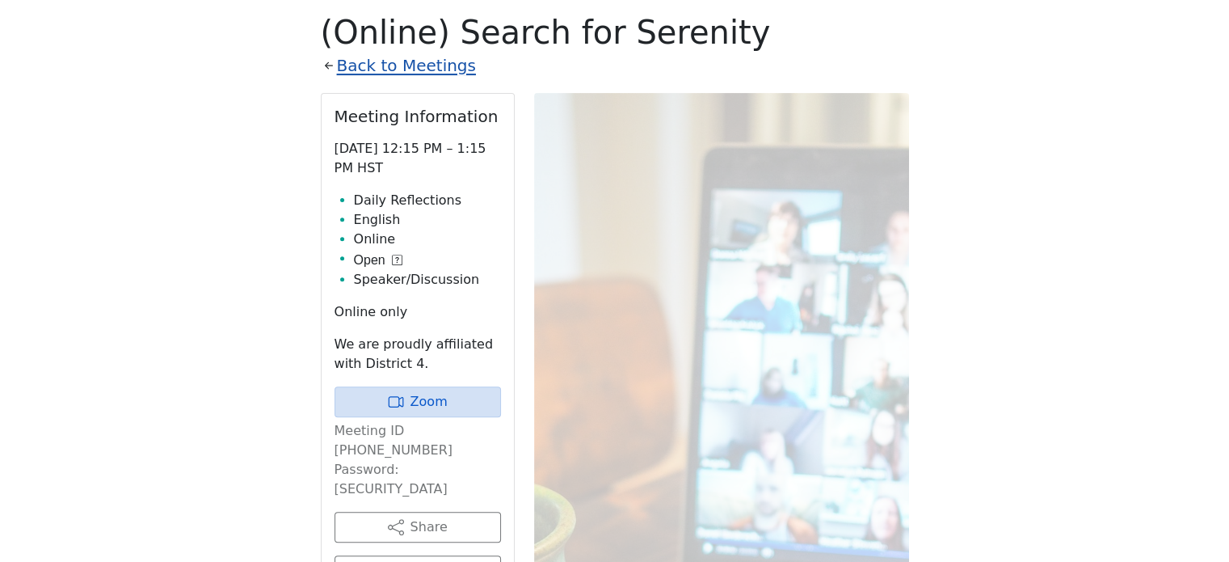
click at [434, 62] on link "Back to Meetings" at bounding box center [406, 66] width 139 height 28
